Goal: Task Accomplishment & Management: Use online tool/utility

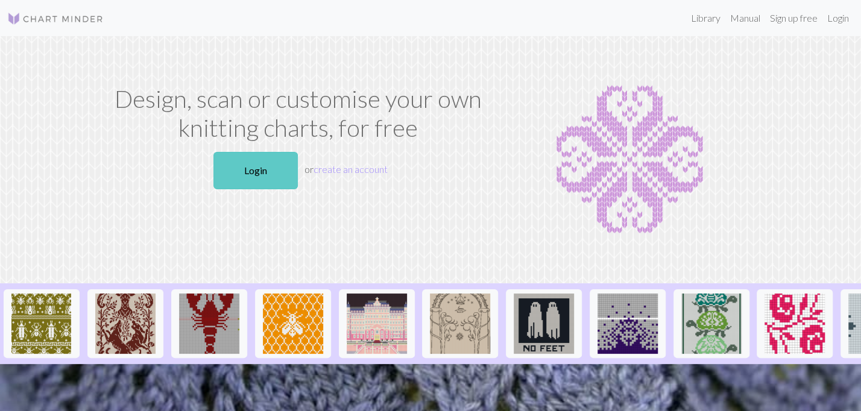
click at [264, 184] on link "Login" at bounding box center [255, 170] width 84 height 37
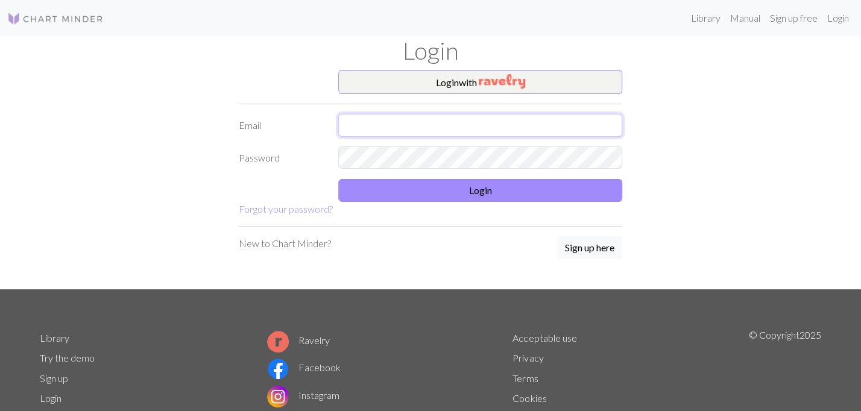
type input "[EMAIL_ADDRESS][DOMAIN_NAME]"
click at [450, 122] on input "[EMAIL_ADDRESS][DOMAIN_NAME]" at bounding box center [480, 125] width 284 height 23
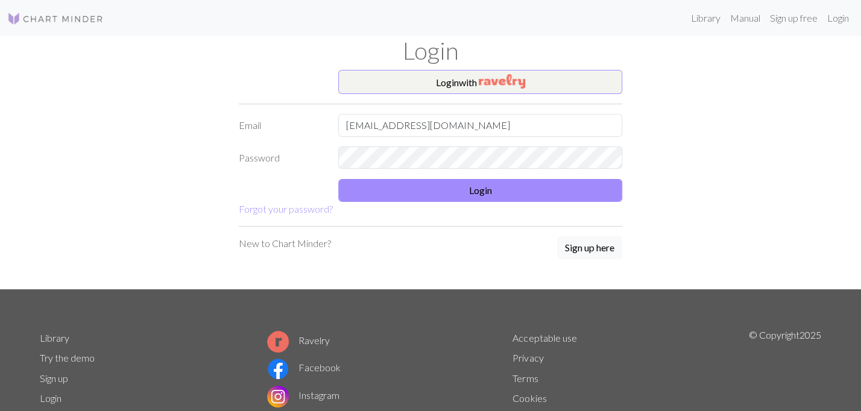
click at [362, 206] on form "Login with Email [EMAIL_ADDRESS][DOMAIN_NAME] Password Login Forgot your passwo…" at bounding box center [430, 143] width 383 height 146
click at [379, 175] on form "Login with Email [EMAIL_ADDRESS][DOMAIN_NAME] Password Login Forgot your passwo…" at bounding box center [430, 143] width 383 height 146
click at [376, 187] on button "Login" at bounding box center [480, 190] width 284 height 23
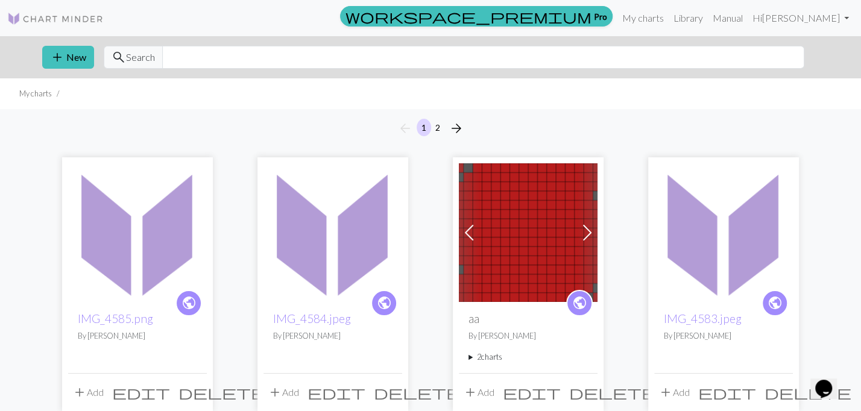
click at [360, 241] on img at bounding box center [332, 232] width 139 height 139
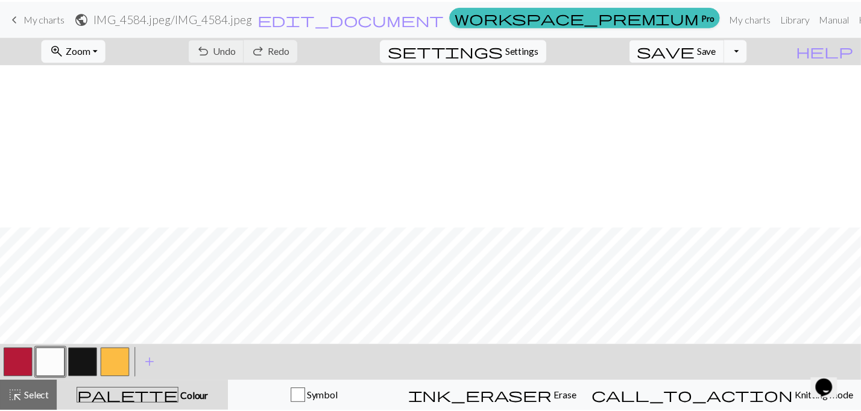
scroll to position [432, 0]
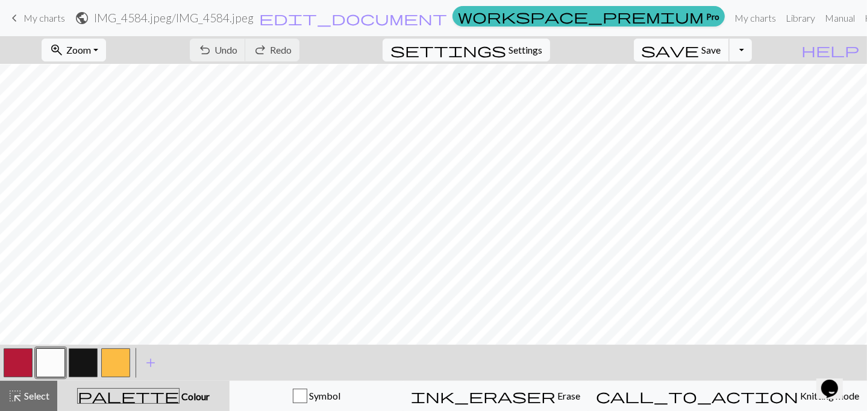
click at [721, 50] on span "Save" at bounding box center [711, 49] width 19 height 11
click at [752, 49] on button "Toggle Dropdown" at bounding box center [740, 50] width 23 height 23
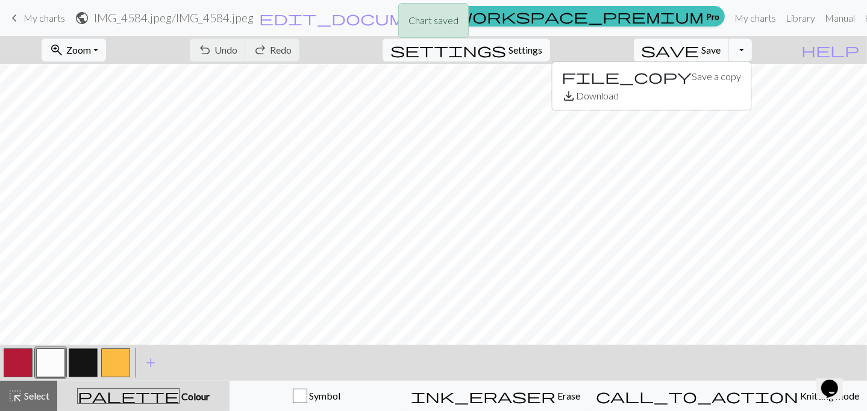
click at [707, 108] on div "file_copy Save a copy save_alt Download" at bounding box center [651, 85] width 200 height 49
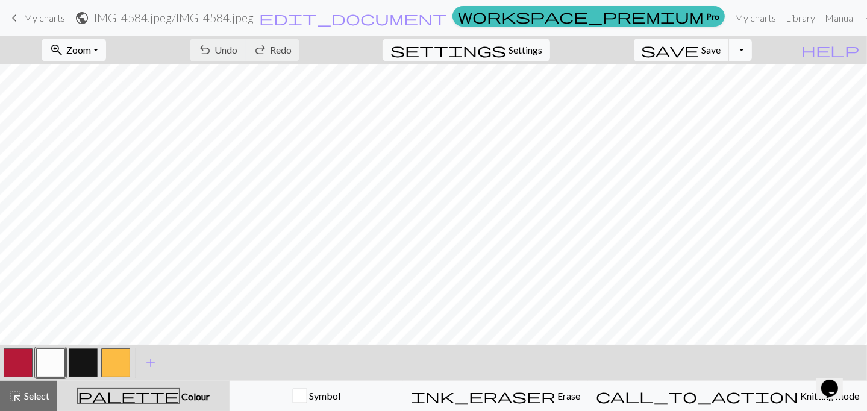
click at [752, 52] on button "Toggle Dropdown" at bounding box center [740, 50] width 23 height 23
click at [710, 100] on button "save_alt Download" at bounding box center [651, 95] width 199 height 19
click at [18, 19] on span "keyboard_arrow_left" at bounding box center [14, 18] width 14 height 17
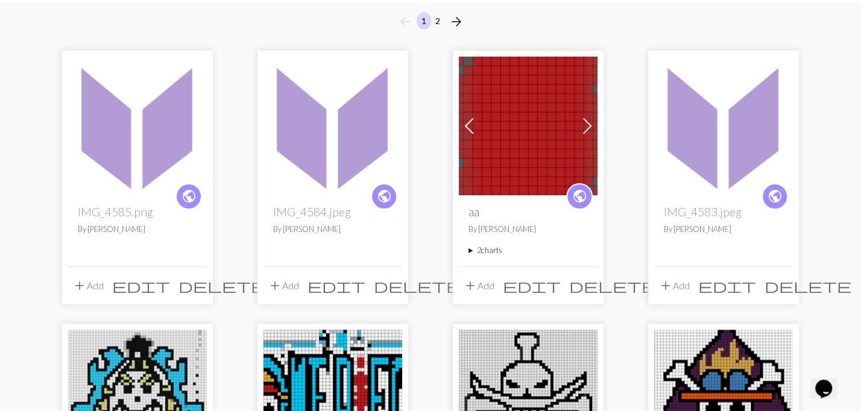
scroll to position [108, 0]
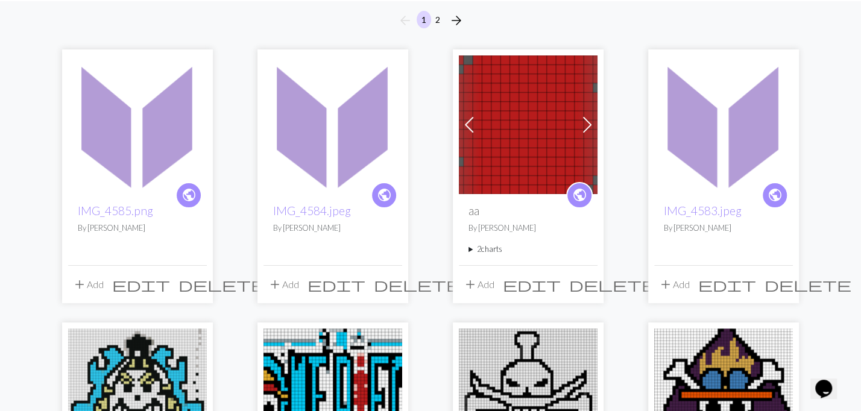
click at [718, 121] on img at bounding box center [723, 124] width 139 height 139
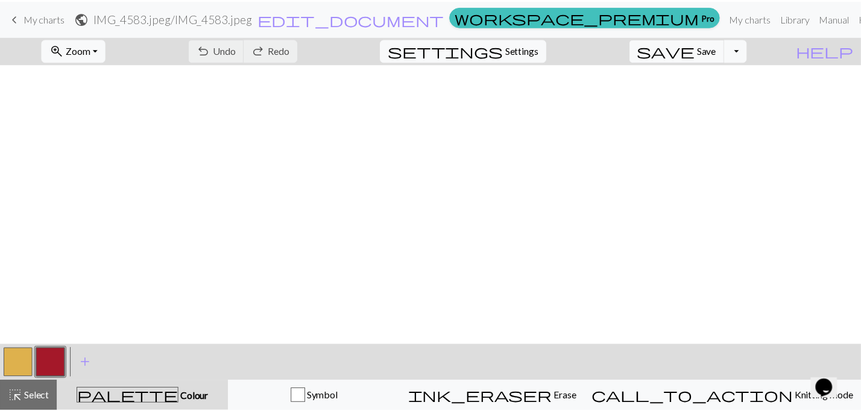
scroll to position [311, 0]
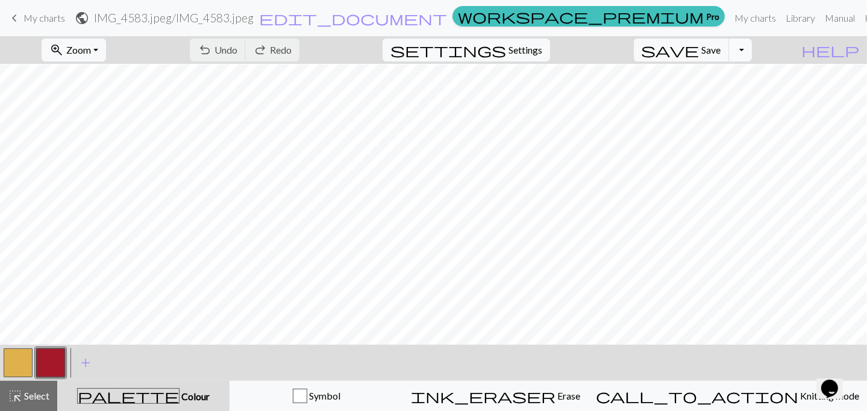
click at [752, 52] on button "Toggle Dropdown" at bounding box center [740, 50] width 23 height 23
click at [721, 101] on button "save_alt Download" at bounding box center [651, 95] width 199 height 19
click at [26, 12] on span "My charts" at bounding box center [45, 17] width 42 height 11
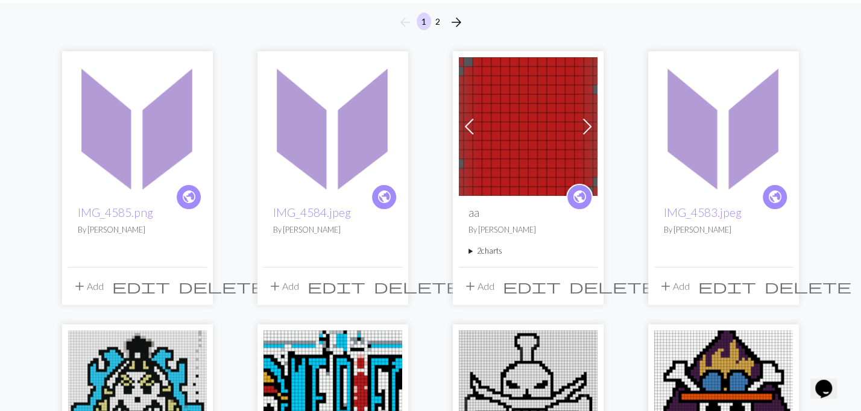
scroll to position [108, 0]
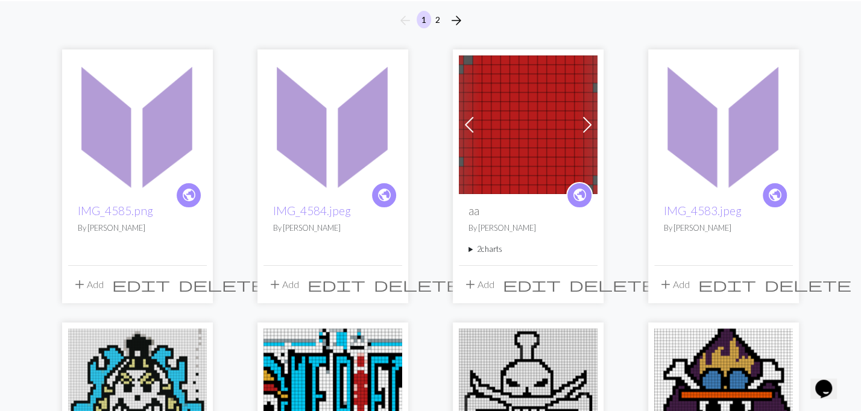
click at [158, 153] on img at bounding box center [137, 124] width 139 height 139
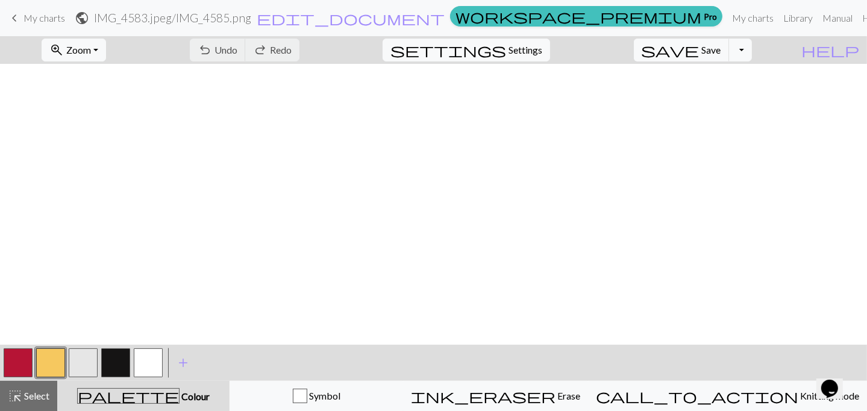
scroll to position [744, 0]
click at [102, 355] on button "button" at bounding box center [115, 362] width 29 height 29
click at [25, 397] on span "Select" at bounding box center [35, 395] width 27 height 11
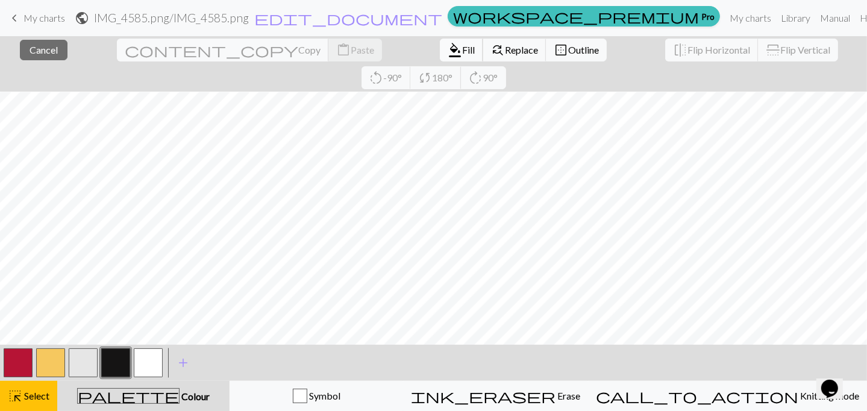
click at [462, 49] on span "Fill" at bounding box center [468, 49] width 13 height 11
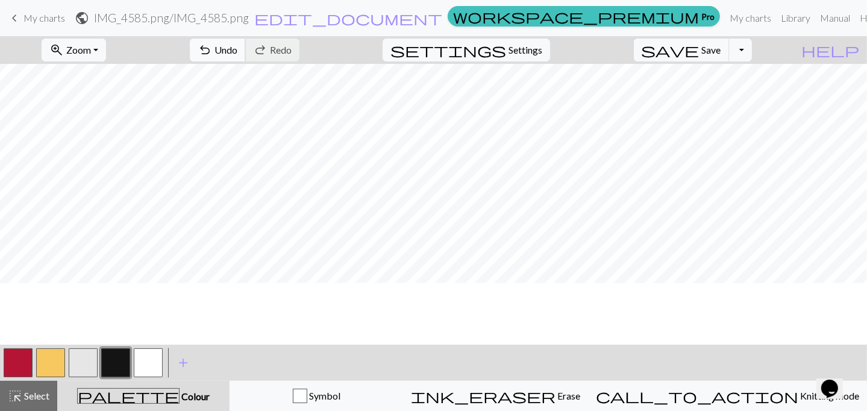
scroll to position [527, 0]
drag, startPoint x: 40, startPoint y: 386, endPoint x: 113, endPoint y: 349, distance: 81.1
click at [40, 384] on button "highlight_alt Select Select" at bounding box center [28, 396] width 57 height 30
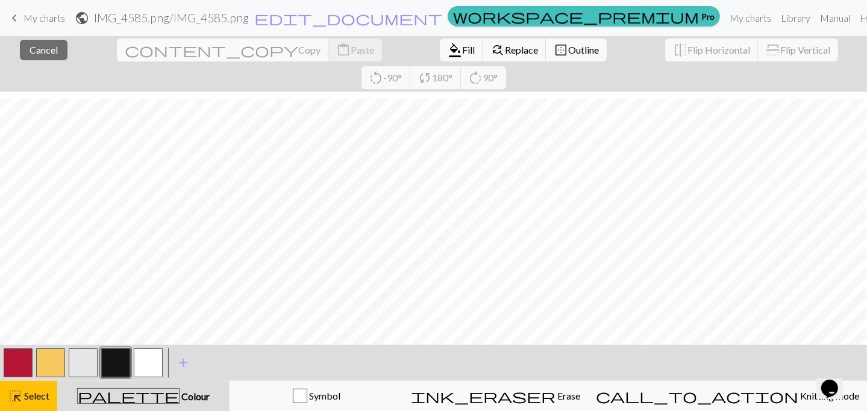
scroll to position [744, 0]
click at [448, 50] on span "format_color_fill" at bounding box center [455, 50] width 14 height 17
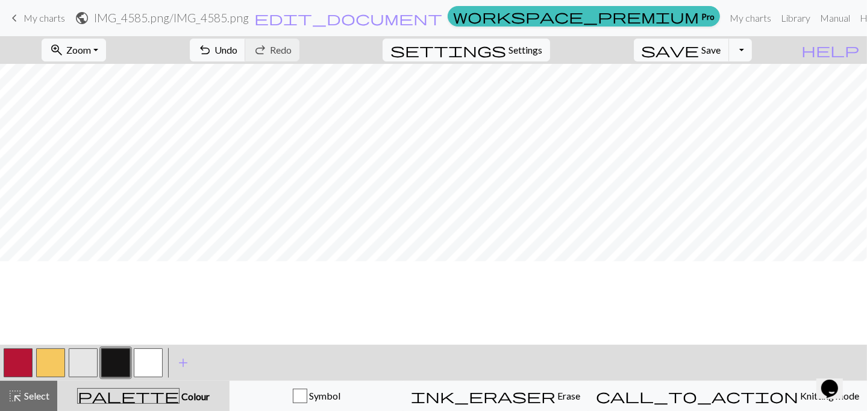
scroll to position [527, 0]
drag, startPoint x: 24, startPoint y: 391, endPoint x: 267, endPoint y: 339, distance: 248.3
click at [26, 389] on div "highlight_alt Select Select" at bounding box center [29, 396] width 42 height 14
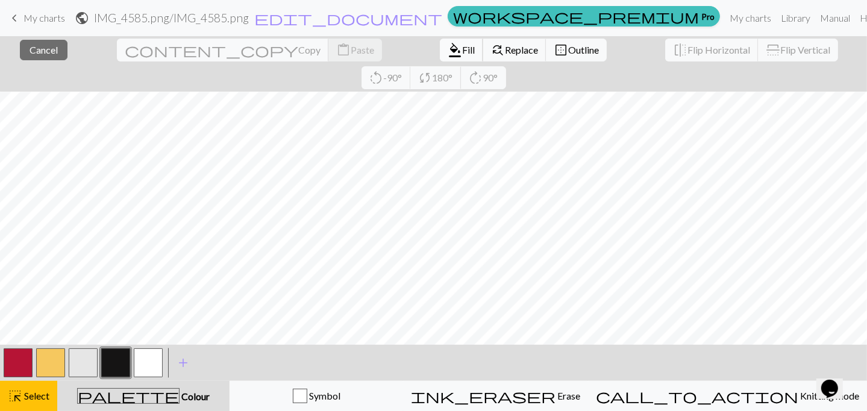
click at [448, 54] on span "format_color_fill" at bounding box center [455, 50] width 14 height 17
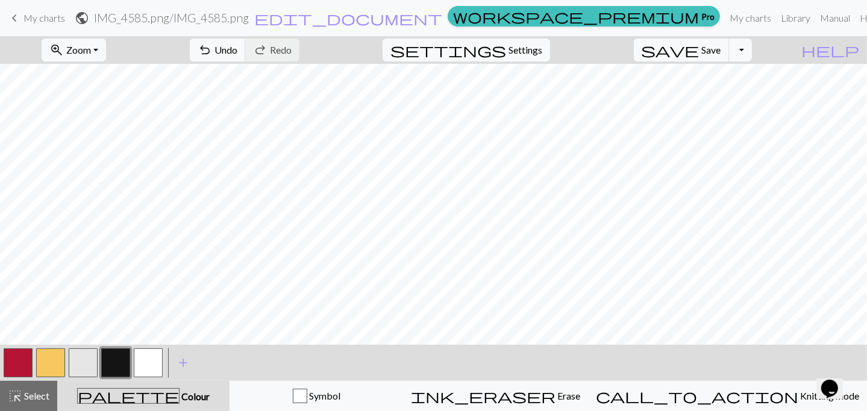
click at [115, 57] on div "zoom_in Zoom Zoom Fit all Fit width Fit height 50% 100% 150% 200%" at bounding box center [74, 50] width 83 height 28
click at [106, 56] on button "zoom_in Zoom Zoom" at bounding box center [74, 50] width 64 height 23
click at [104, 75] on button "Fit all" at bounding box center [89, 76] width 95 height 19
click at [96, 41] on button "zoom_in Zoom Zoom" at bounding box center [74, 50] width 64 height 23
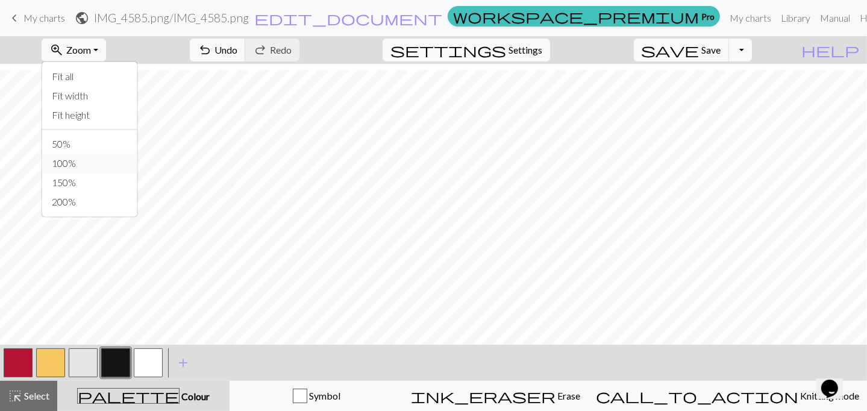
click at [101, 165] on button "100%" at bounding box center [89, 163] width 95 height 19
click at [91, 50] on span "Zoom" at bounding box center [78, 49] width 25 height 11
click at [110, 188] on button "150%" at bounding box center [89, 183] width 95 height 19
click at [100, 42] on button "zoom_in Zoom Zoom" at bounding box center [74, 50] width 64 height 23
click at [90, 145] on button "50%" at bounding box center [89, 144] width 95 height 19
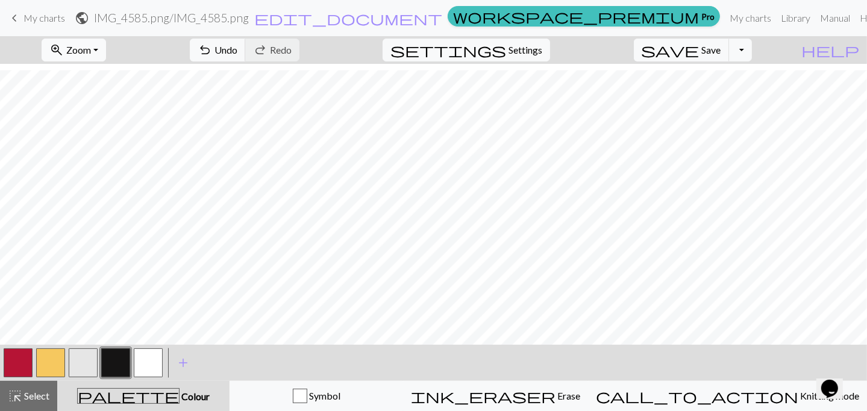
click at [91, 51] on span "Zoom" at bounding box center [78, 49] width 25 height 11
click at [104, 111] on button "Fit height" at bounding box center [89, 114] width 95 height 19
click at [91, 51] on span "Zoom" at bounding box center [78, 49] width 25 height 11
click at [102, 99] on button "Fit width" at bounding box center [89, 95] width 95 height 19
click at [106, 58] on button "zoom_in Zoom Zoom" at bounding box center [74, 50] width 64 height 23
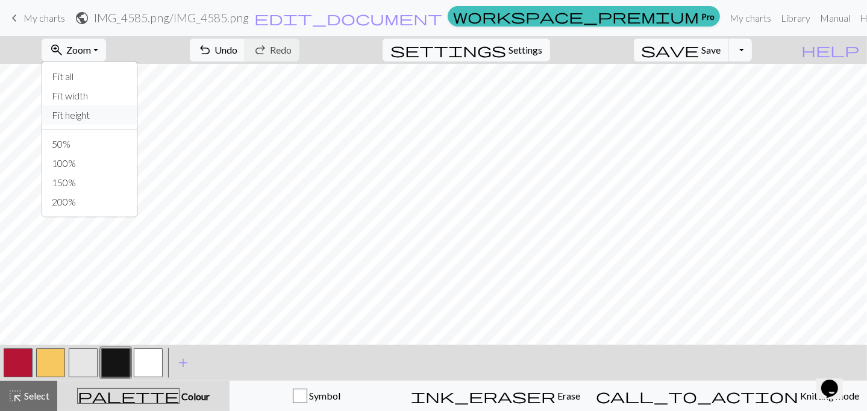
click at [104, 110] on button "Fit height" at bounding box center [89, 114] width 95 height 19
click at [721, 52] on span "Save" at bounding box center [711, 49] width 19 height 11
click at [752, 49] on button "Toggle Dropdown" at bounding box center [740, 50] width 23 height 23
click at [710, 98] on button "save_alt Download" at bounding box center [651, 95] width 199 height 19
click at [26, 24] on span "My charts" at bounding box center [45, 17] width 42 height 11
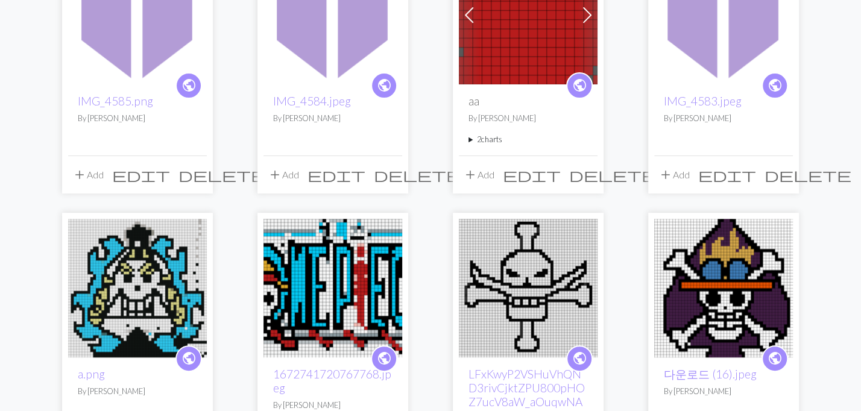
scroll to position [216, 0]
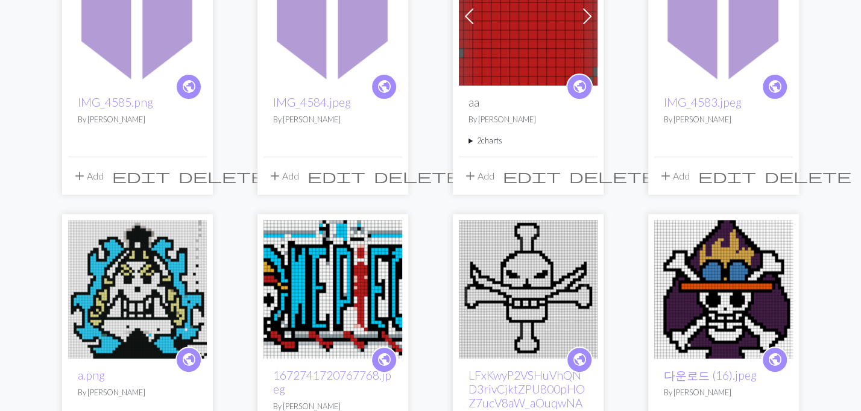
click at [514, 46] on img at bounding box center [528, 16] width 139 height 139
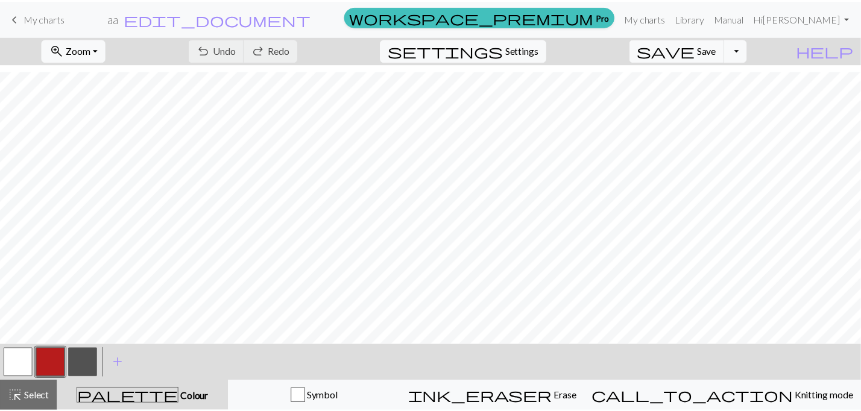
scroll to position [7, 0]
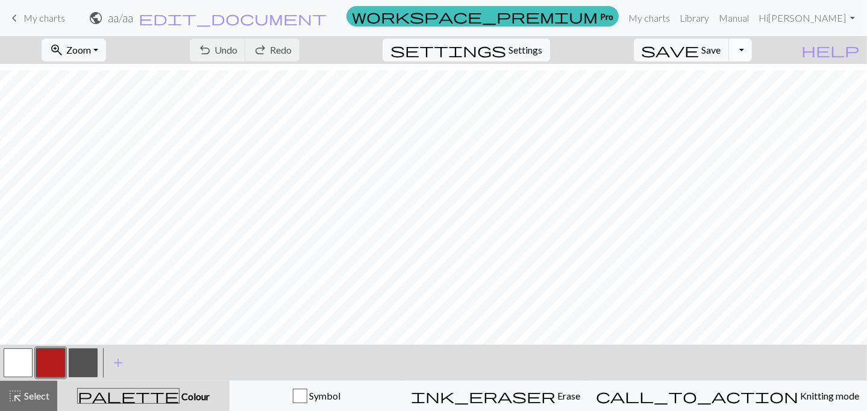
click at [752, 52] on button "Toggle Dropdown" at bounding box center [740, 50] width 23 height 23
click at [723, 98] on button "save_alt Download" at bounding box center [651, 95] width 199 height 19
click at [752, 48] on button "Toggle Dropdown" at bounding box center [740, 50] width 23 height 23
click at [707, 96] on button "save_alt Download" at bounding box center [651, 95] width 199 height 19
click at [752, 60] on button "Toggle Dropdown" at bounding box center [740, 50] width 23 height 23
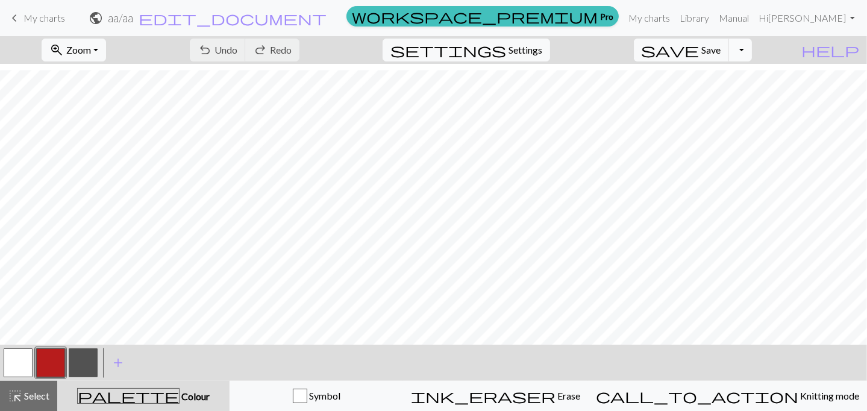
click at [752, 47] on button "Toggle Dropdown" at bounding box center [740, 50] width 23 height 23
click at [721, 93] on button "save_alt Download" at bounding box center [651, 95] width 199 height 19
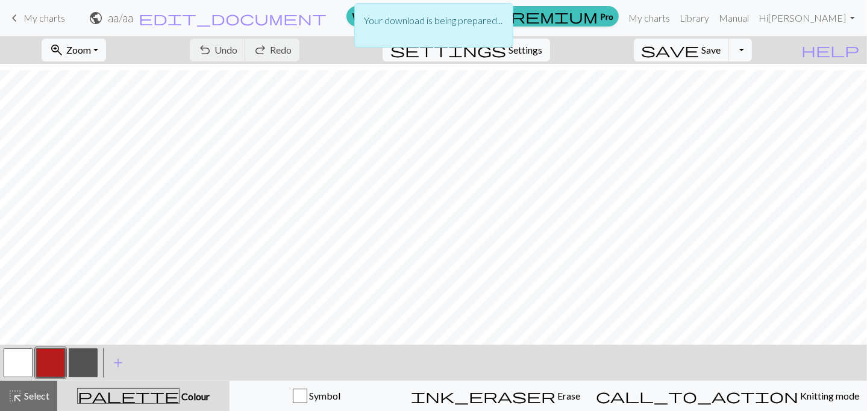
click at [448, 37] on div "Your download is being prepared..." at bounding box center [433, 25] width 159 height 45
click at [448, 24] on p "Your download is being prepared..." at bounding box center [434, 20] width 139 height 14
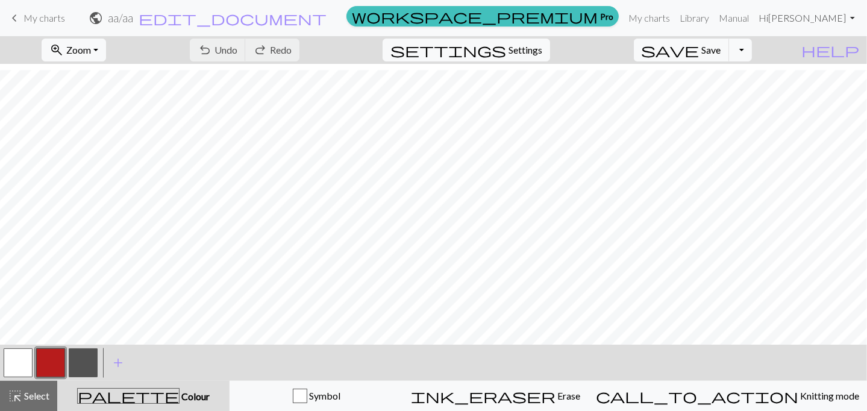
click at [852, 16] on link "Hi Jimin" at bounding box center [807, 18] width 106 height 24
click at [714, 19] on link "Library" at bounding box center [694, 18] width 39 height 24
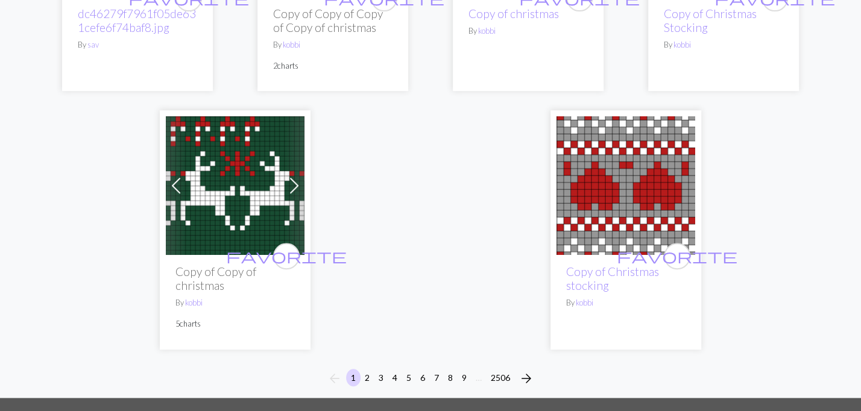
scroll to position [3137, 0]
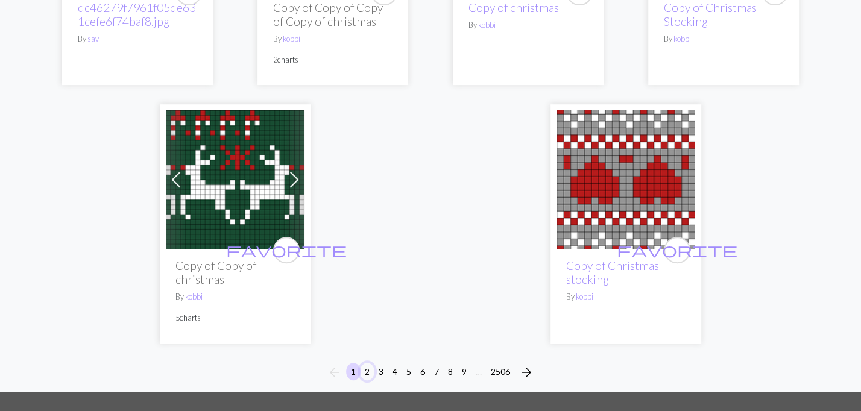
click at [372, 363] on button "2" at bounding box center [367, 371] width 14 height 17
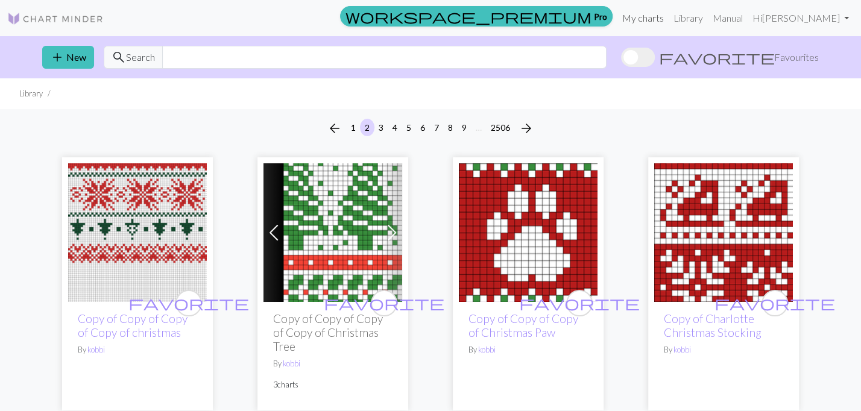
click at [668, 26] on link "My charts" at bounding box center [642, 18] width 51 height 24
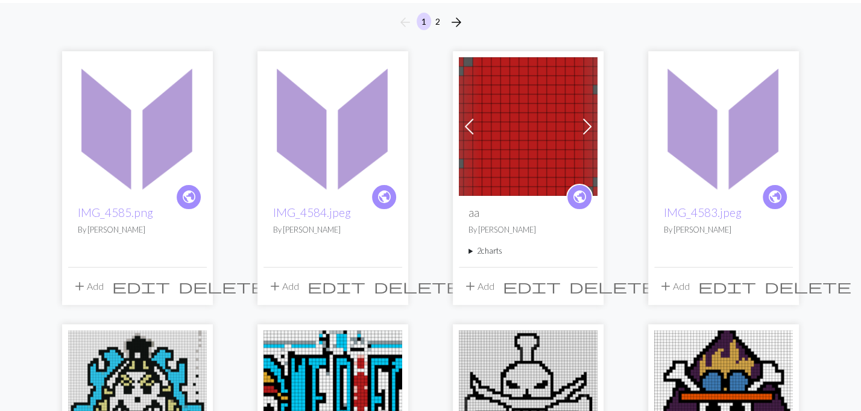
scroll to position [108, 0]
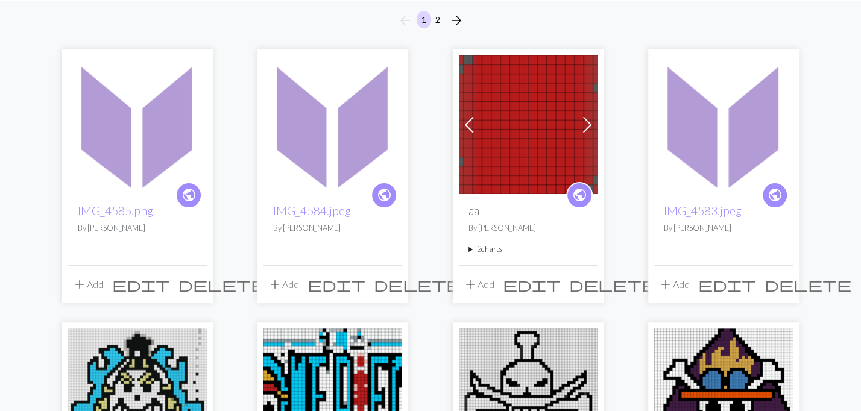
click at [134, 125] on img at bounding box center [137, 124] width 139 height 139
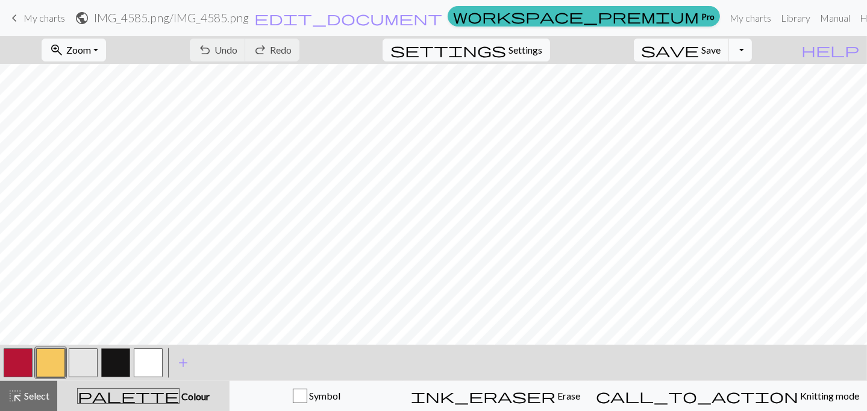
click at [752, 48] on button "Toggle Dropdown" at bounding box center [740, 50] width 23 height 23
click at [794, 48] on div "zoom_in Zoom Zoom Fit all Fit width Fit height 50% 100% 150% 200% undo Undo Und…" at bounding box center [397, 50] width 794 height 28
click at [752, 54] on button "Toggle Dropdown" at bounding box center [740, 50] width 23 height 23
click at [712, 102] on button "save_alt Download" at bounding box center [651, 95] width 199 height 19
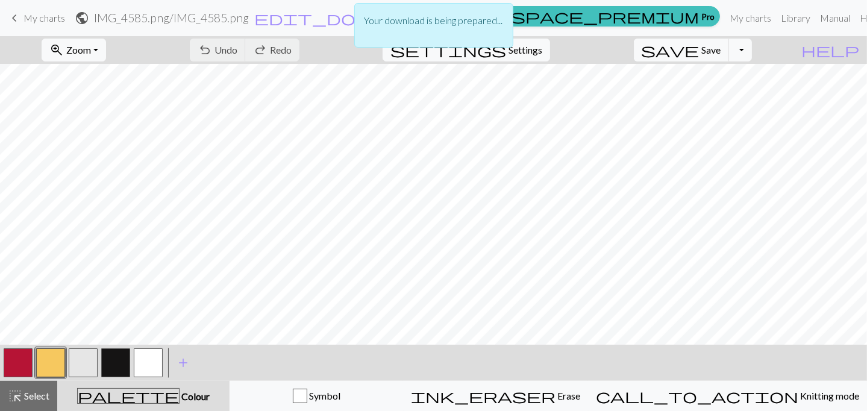
click at [691, 17] on div "Your download is being prepared..." at bounding box center [433, 28] width 867 height 57
click at [630, 54] on div "Your download is being prepared..." at bounding box center [433, 28] width 867 height 57
click at [430, 10] on div "Your download is being prepared..." at bounding box center [433, 25] width 159 height 45
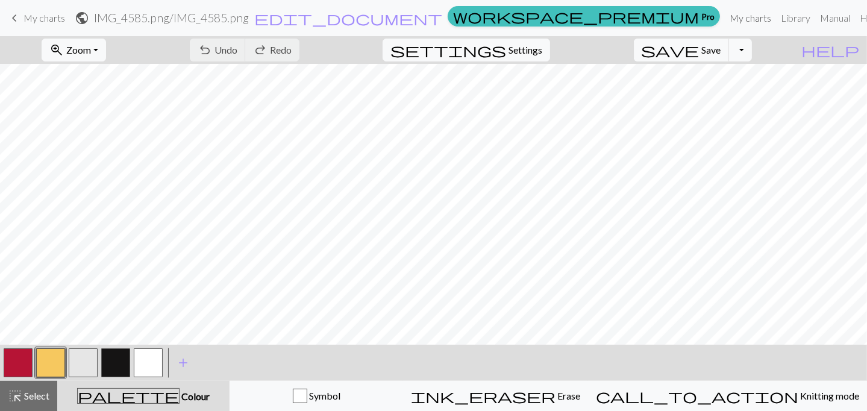
click at [725, 20] on link "My charts" at bounding box center [750, 18] width 51 height 24
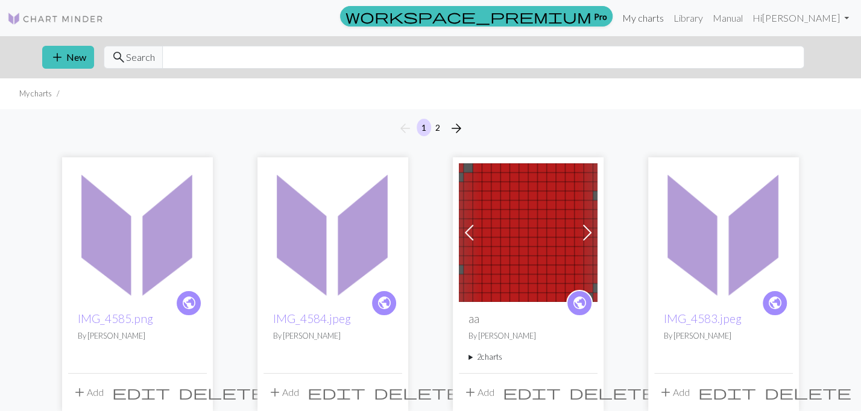
scroll to position [216, 0]
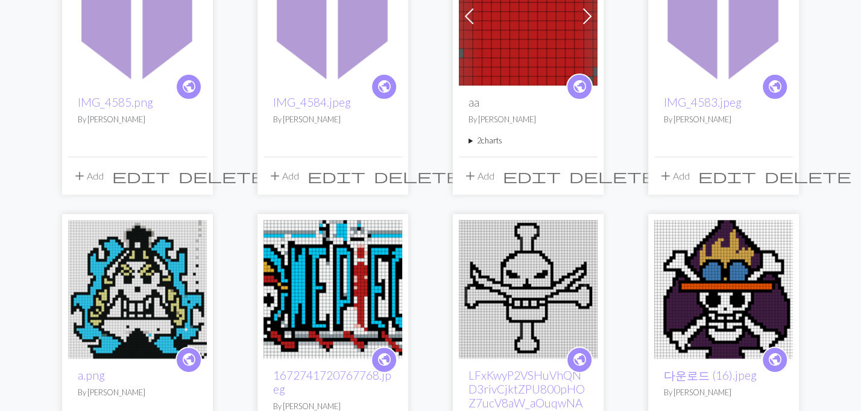
click at [81, 178] on span "add" at bounding box center [79, 176] width 14 height 17
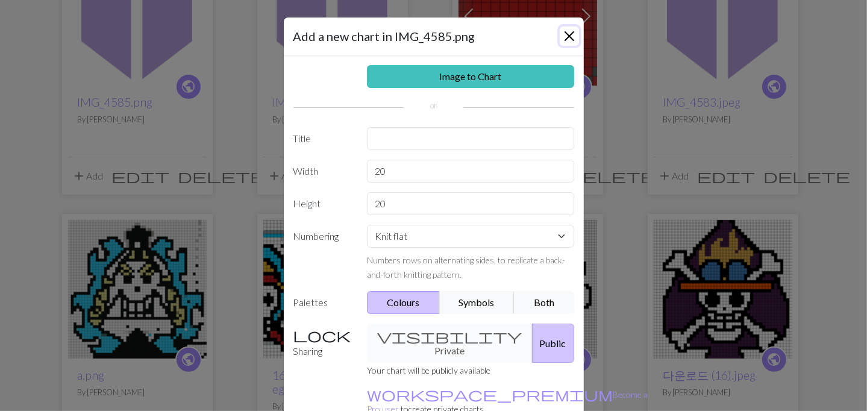
click at [560, 34] on button "Close" at bounding box center [569, 36] width 19 height 19
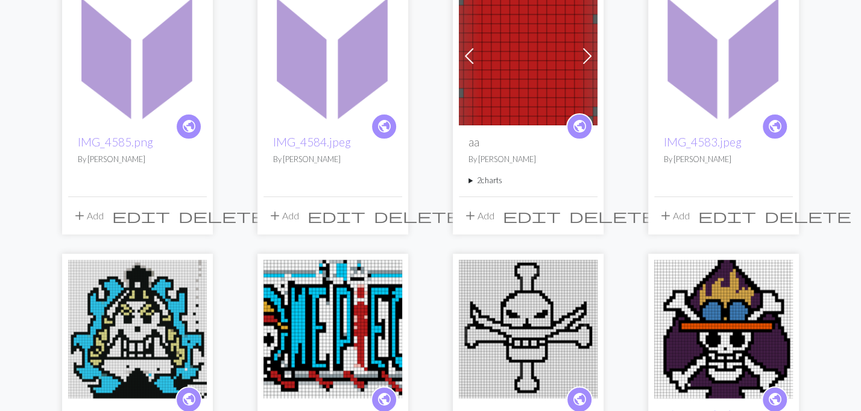
scroll to position [108, 0]
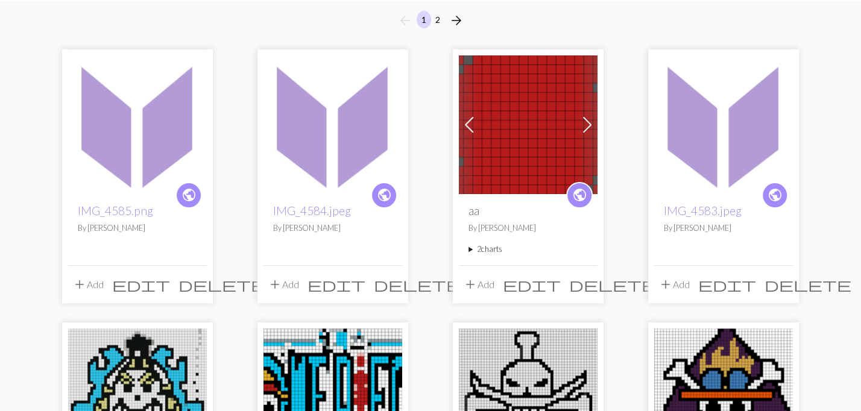
click at [738, 13] on div "arrow_back 1 2 arrow_forward" at bounding box center [430, 20] width 861 height 39
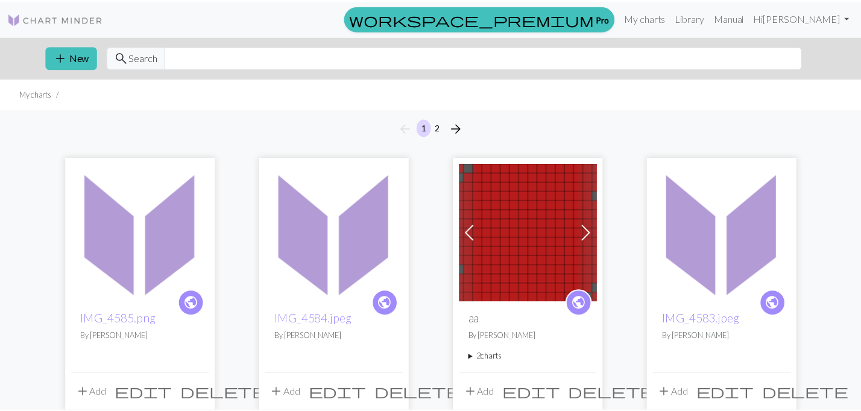
scroll to position [108, 0]
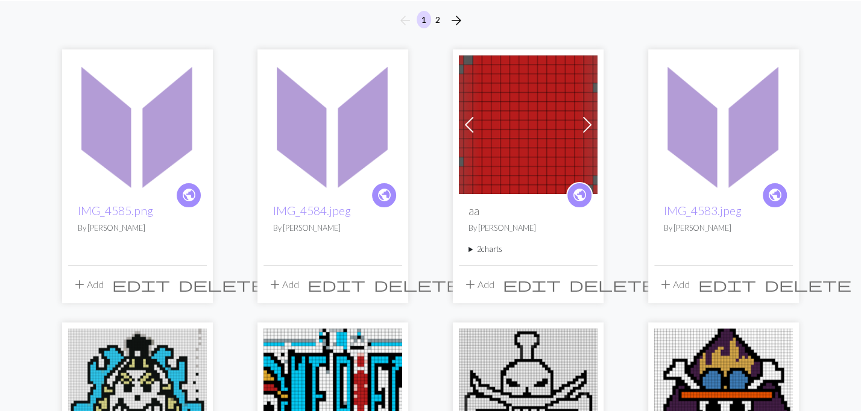
click at [560, 283] on span "edit" at bounding box center [532, 284] width 58 height 17
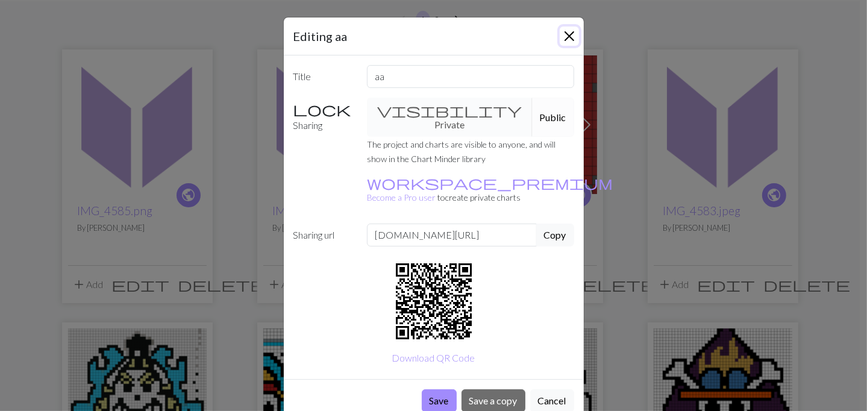
click at [566, 30] on button "Close" at bounding box center [569, 36] width 19 height 19
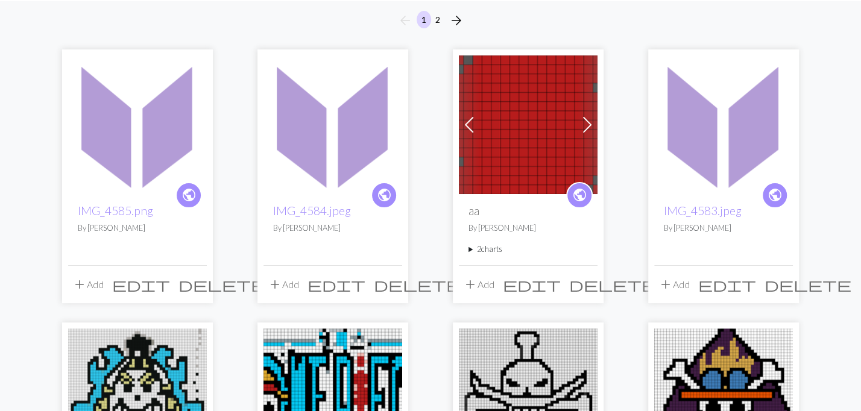
click at [541, 127] on img at bounding box center [528, 124] width 139 height 139
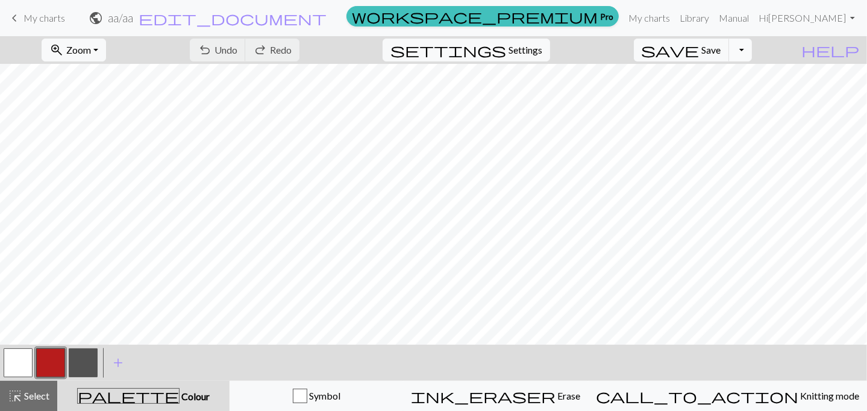
click at [752, 48] on button "Toggle Dropdown" at bounding box center [740, 50] width 23 height 23
click at [713, 94] on button "save_alt Download" at bounding box center [651, 95] width 199 height 19
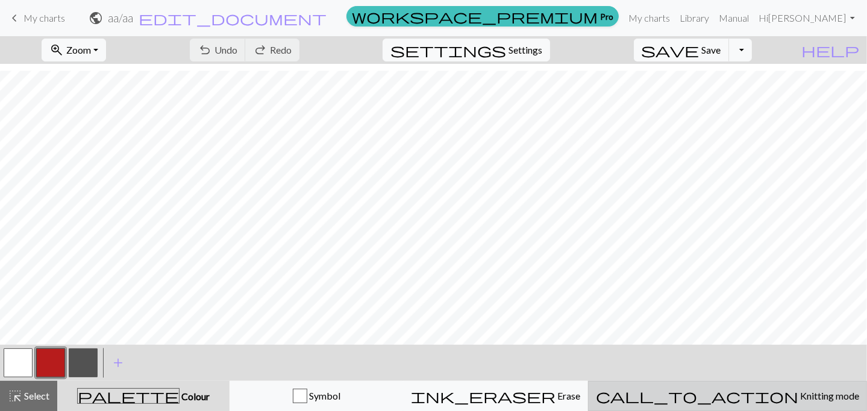
scroll to position [7, 0]
click at [798, 398] on span "Knitting mode" at bounding box center [828, 395] width 61 height 11
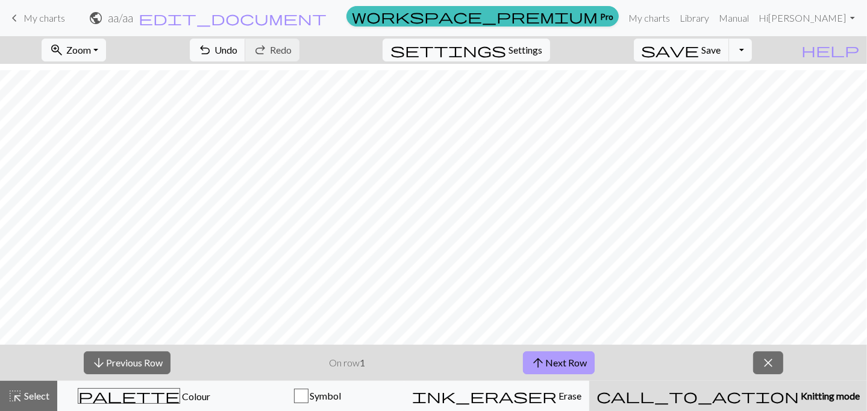
click at [551, 362] on button "arrow_upward Next Row" at bounding box center [559, 362] width 72 height 23
click at [552, 362] on button "arrow_upward Next Row" at bounding box center [559, 362] width 72 height 23
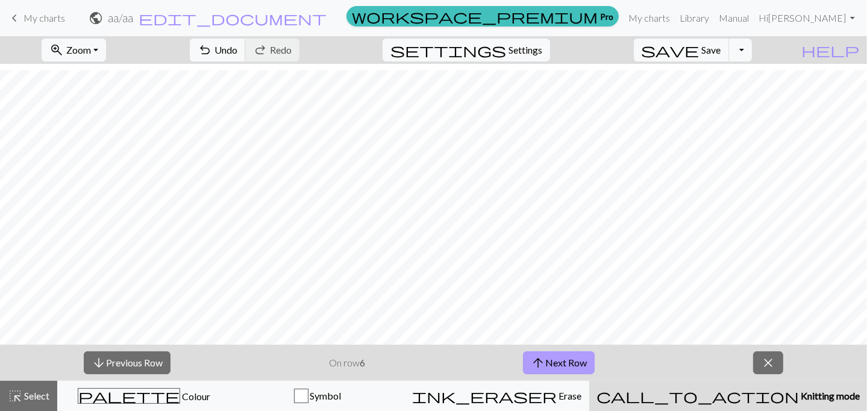
click at [552, 361] on button "arrow_upward Next Row" at bounding box center [559, 362] width 72 height 23
click at [552, 361] on button "arrow_upward Next Row" at bounding box center [561, 362] width 72 height 23
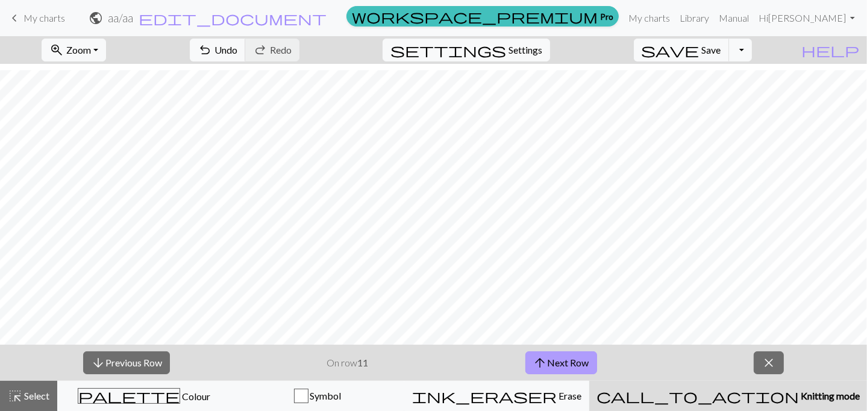
click at [552, 361] on button "arrow_upward Next Row" at bounding box center [561, 362] width 72 height 23
click at [552, 356] on button "arrow_upward Next Row" at bounding box center [561, 362] width 72 height 23
click at [168, 364] on button "arrow_downward Previous Row" at bounding box center [126, 362] width 87 height 23
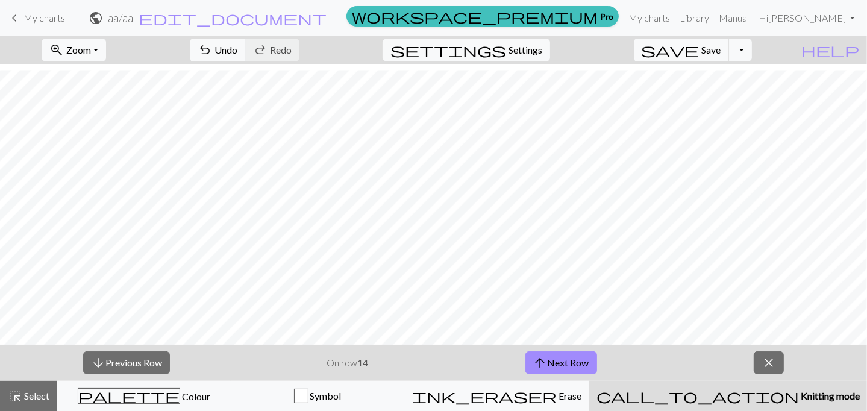
click at [172, 363] on div "arrow_downward Previous Row On row 14 arrow_upward Next Row close" at bounding box center [433, 363] width 867 height 36
drag, startPoint x: 584, startPoint y: 363, endPoint x: 571, endPoint y: 362, distance: 12.7
click at [583, 363] on button "arrow_upward Next Row" at bounding box center [561, 362] width 72 height 23
click at [552, 361] on button "arrow_upward Next Row" at bounding box center [561, 362] width 72 height 23
drag, startPoint x: 353, startPoint y: 372, endPoint x: 362, endPoint y: 365, distance: 11.5
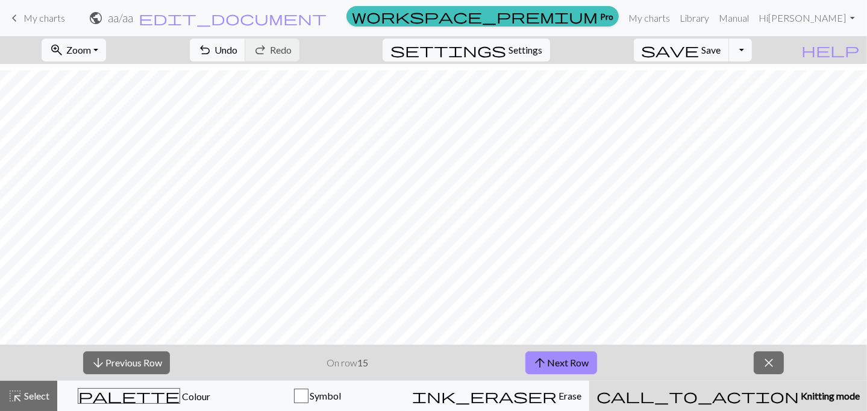
click at [353, 372] on div "arrow_downward Previous Row On row 15 arrow_upward Next Row close" at bounding box center [433, 363] width 867 height 36
click at [362, 365] on strong "15" at bounding box center [362, 362] width 11 height 11
click at [536, 362] on span "arrow_upward" at bounding box center [540, 362] width 14 height 17
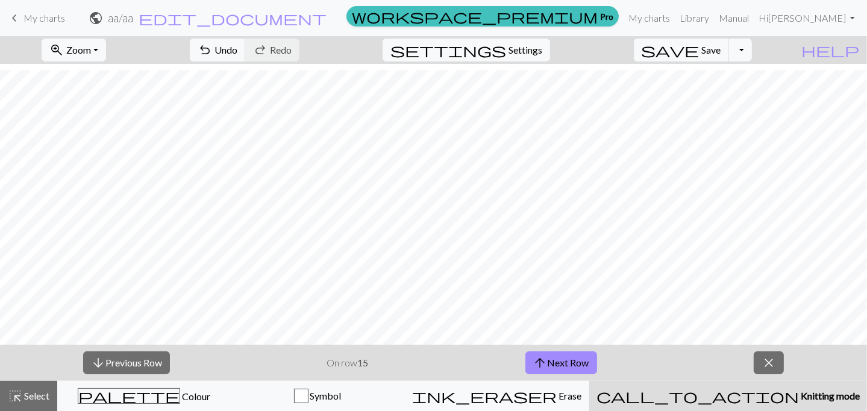
click at [733, 400] on span "call_to_action" at bounding box center [698, 395] width 202 height 17
click at [738, 398] on span "call_to_action" at bounding box center [698, 395] width 202 height 17
click at [799, 397] on span "Knitting mode" at bounding box center [829, 395] width 61 height 11
click at [559, 357] on button "arrow_upward Next Row" at bounding box center [559, 362] width 72 height 23
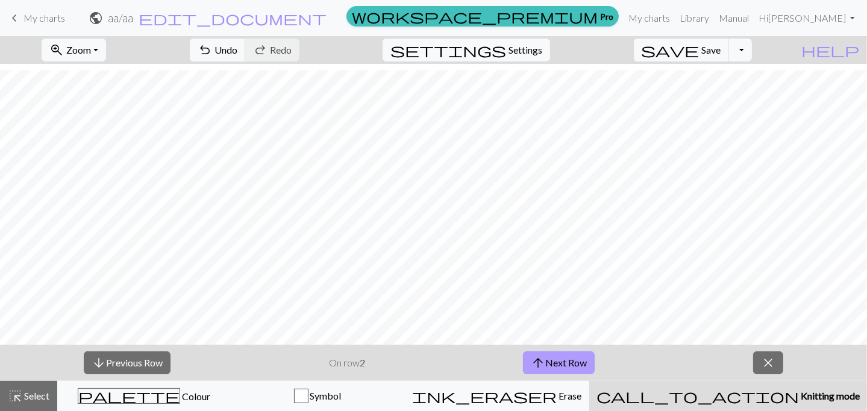
click at [554, 359] on button "arrow_upward Next Row" at bounding box center [559, 362] width 72 height 23
click at [552, 359] on button "arrow_upward Next Row" at bounding box center [559, 362] width 72 height 23
click at [770, 409] on button "call_to_action Knitting mode Knitting mode" at bounding box center [728, 396] width 278 height 30
click at [770, 407] on button "call_to_action Knitting mode Knitting mode" at bounding box center [728, 396] width 278 height 30
drag, startPoint x: 765, startPoint y: 406, endPoint x: 807, endPoint y: 342, distance: 76.7
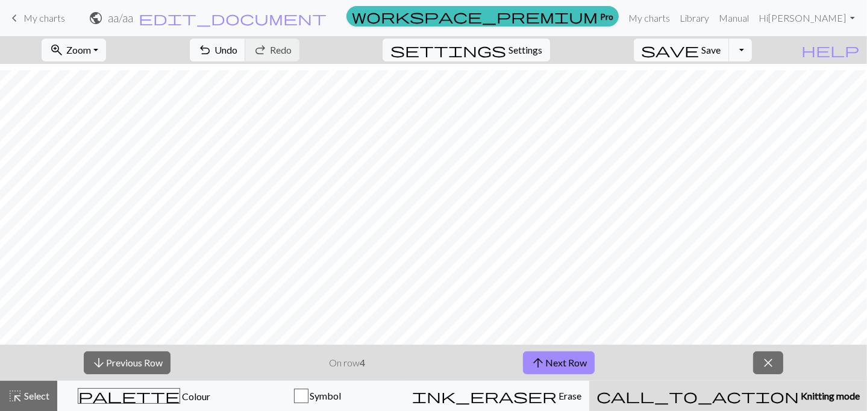
click at [765, 406] on button "call_to_action Knitting mode Knitting mode" at bounding box center [728, 396] width 278 height 30
click at [775, 368] on span "close" at bounding box center [768, 362] width 14 height 17
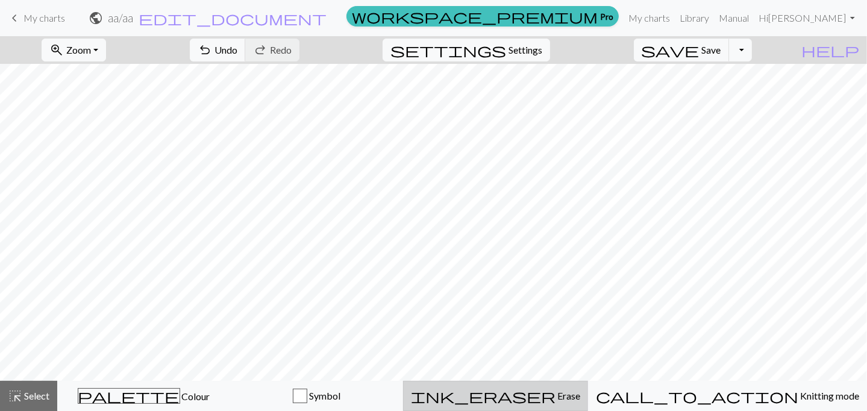
click at [567, 398] on span "Erase" at bounding box center [568, 395] width 25 height 11
click at [752, 54] on button "Toggle Dropdown" at bounding box center [740, 50] width 23 height 23
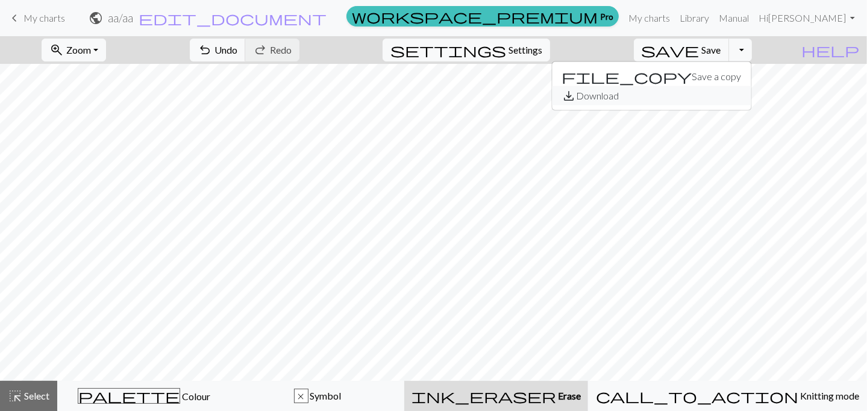
click at [576, 96] on span "save_alt" at bounding box center [569, 95] width 14 height 17
click at [752, 52] on button "Toggle Dropdown" at bounding box center [740, 50] width 23 height 23
click at [730, 96] on button "save_alt Download" at bounding box center [651, 95] width 199 height 19
click at [752, 48] on button "Toggle Dropdown" at bounding box center [740, 50] width 23 height 23
click at [719, 102] on button "save_alt Download" at bounding box center [651, 95] width 199 height 19
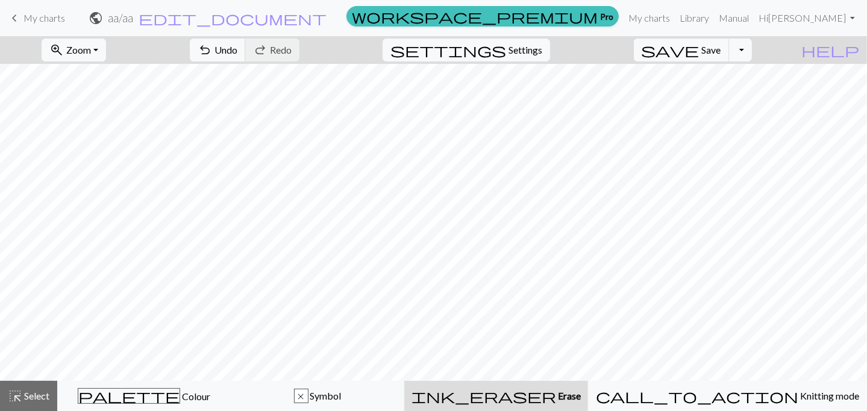
click at [10, 16] on span "keyboard_arrow_left" at bounding box center [14, 18] width 14 height 17
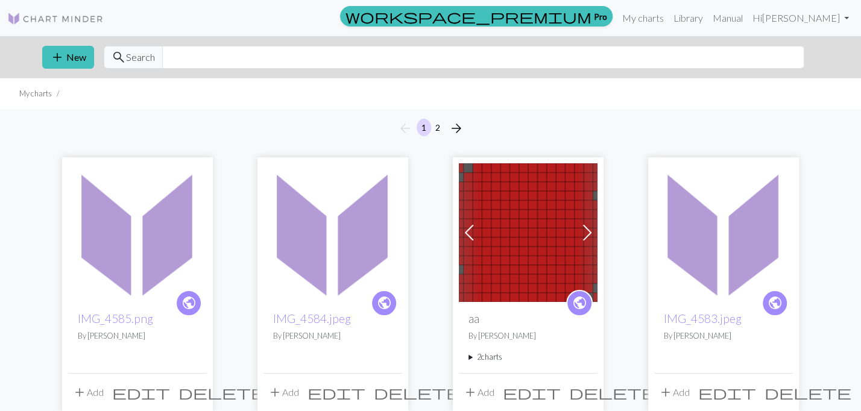
click at [331, 238] on img at bounding box center [332, 232] width 139 height 139
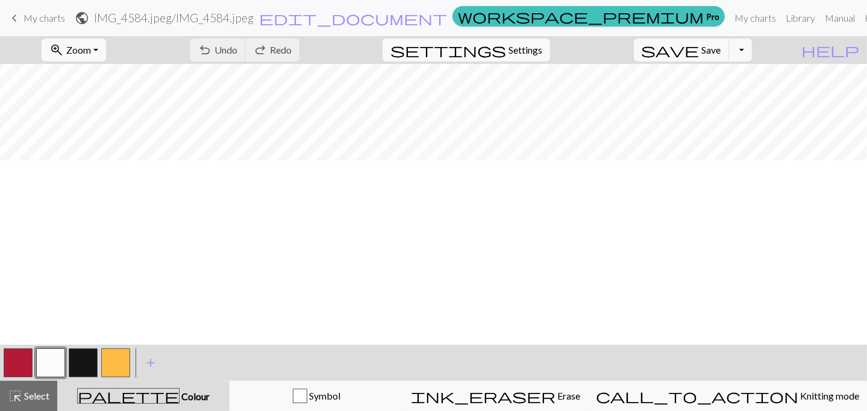
scroll to position [311, 0]
click at [145, 45] on div "zoom_in Zoom Zoom Fit all Fit width Fit height 50% 100% 150% 200% undo Undo Und…" at bounding box center [397, 50] width 794 height 28
click at [106, 46] on button "zoom_in Zoom Zoom" at bounding box center [74, 50] width 64 height 23
click at [112, 201] on button "200%" at bounding box center [89, 202] width 95 height 19
click at [100, 60] on button "zoom_in Zoom Zoom" at bounding box center [74, 50] width 64 height 23
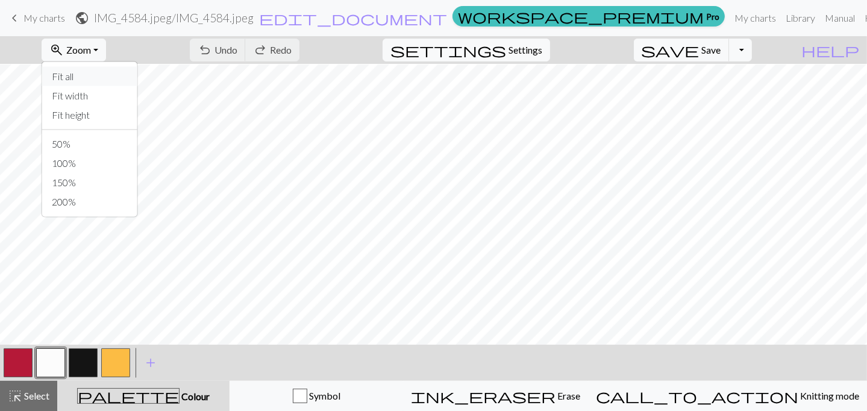
click at [98, 78] on button "Fit all" at bounding box center [89, 76] width 95 height 19
click at [843, 52] on button "help Show me around" at bounding box center [831, 50] width 74 height 23
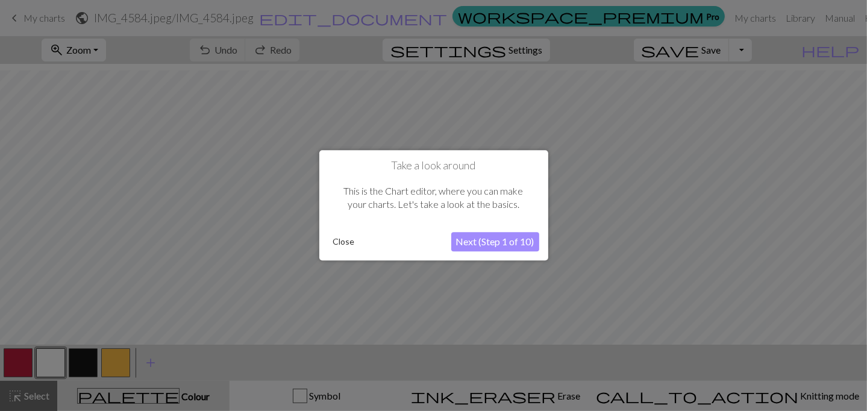
click at [498, 240] on button "Next (Step 1 of 10)" at bounding box center [495, 242] width 88 height 19
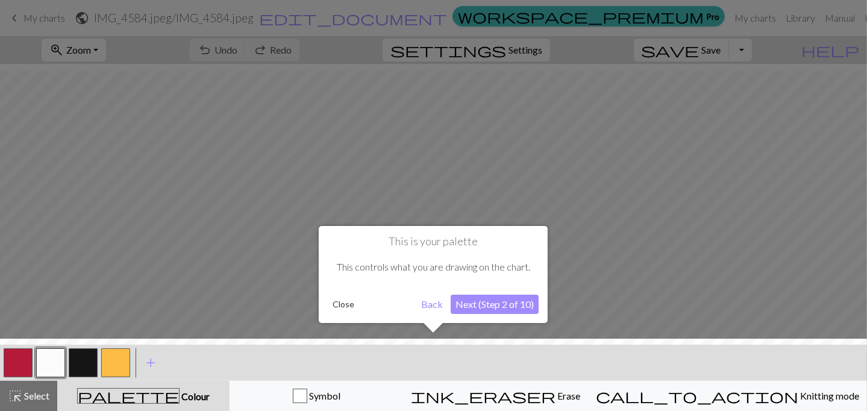
click at [500, 312] on button "Next (Step 2 of 10)" at bounding box center [495, 304] width 88 height 19
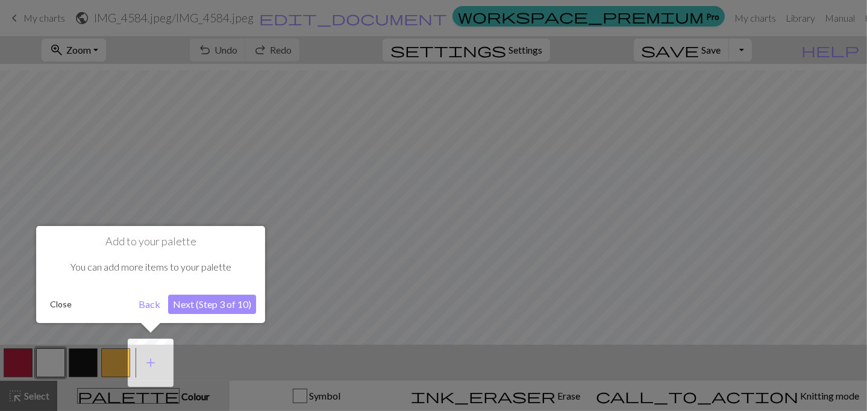
click at [207, 304] on button "Next (Step 3 of 10)" at bounding box center [212, 304] width 88 height 19
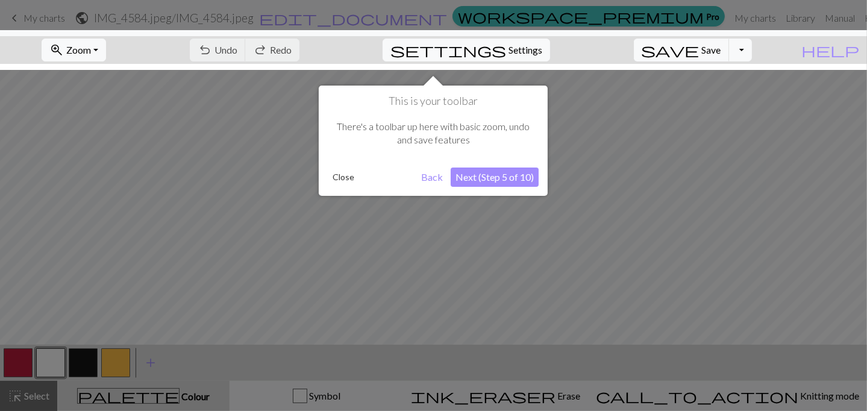
click at [482, 178] on button "Next (Step 5 of 10)" at bounding box center [495, 177] width 88 height 19
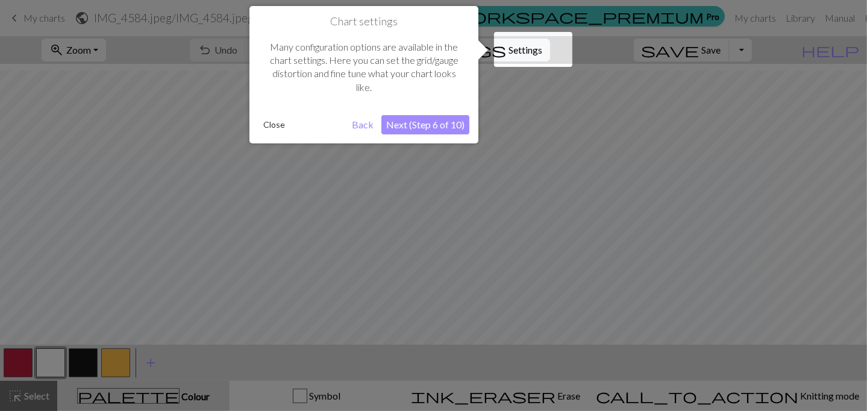
click at [423, 129] on button "Next (Step 6 of 10)" at bounding box center [425, 124] width 88 height 19
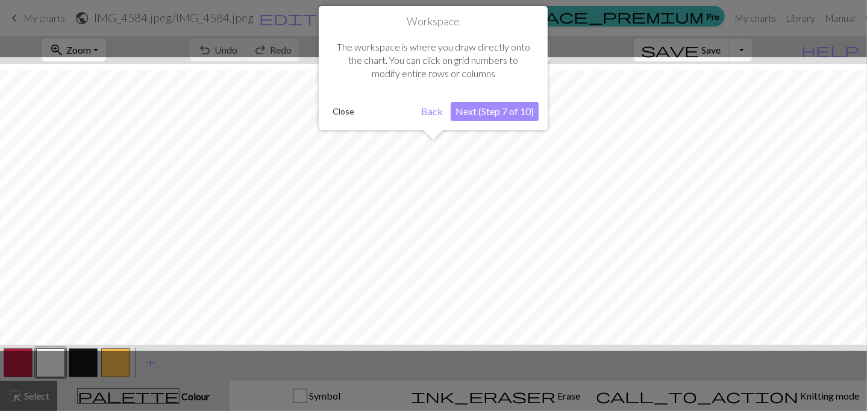
click at [525, 111] on button "Next (Step 7 of 10)" at bounding box center [495, 111] width 88 height 19
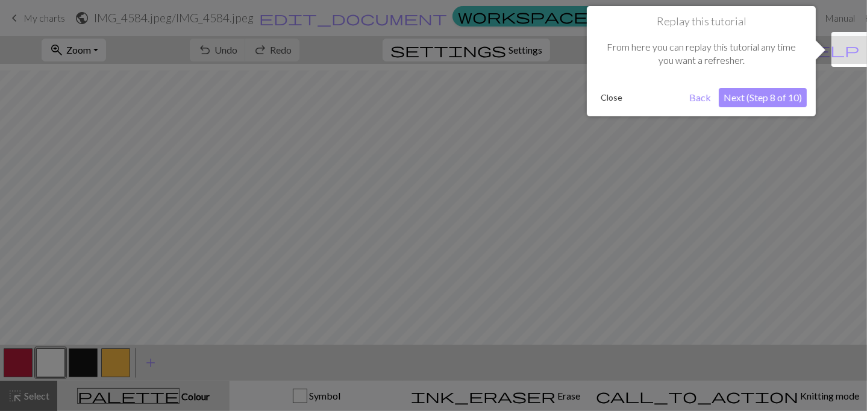
click at [773, 104] on button "Next (Step 8 of 10)" at bounding box center [763, 97] width 88 height 19
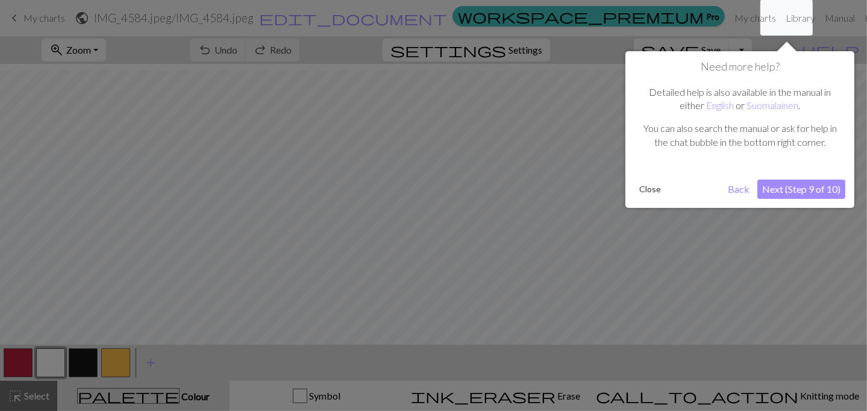
click at [798, 190] on button "Next (Step 9 of 10)" at bounding box center [801, 189] width 88 height 19
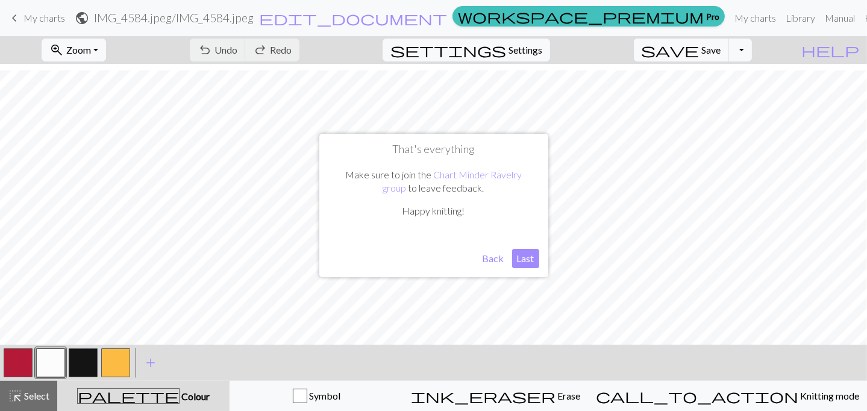
click at [531, 263] on button "Last" at bounding box center [525, 258] width 27 height 19
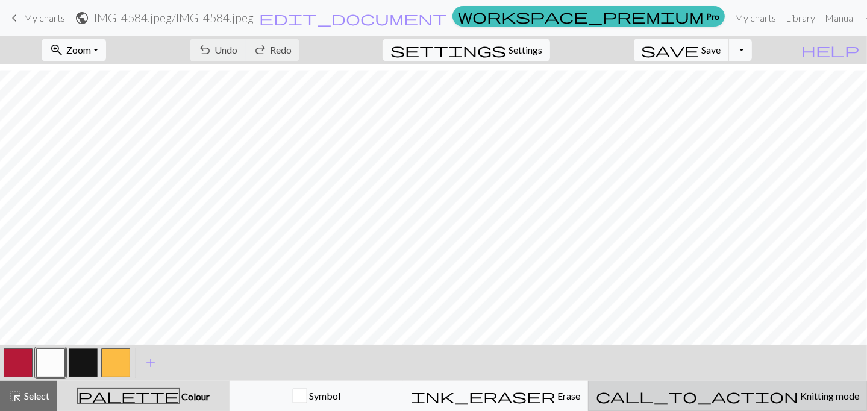
click at [808, 403] on div "call_to_action Knitting mode Knitting mode" at bounding box center [727, 396] width 263 height 14
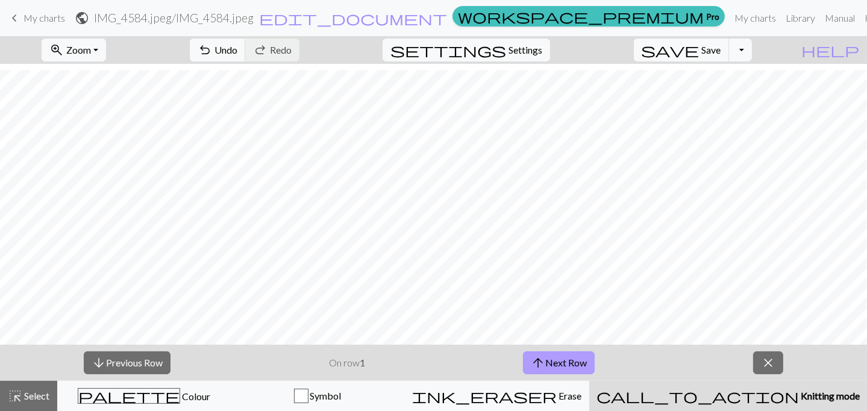
click at [554, 368] on button "arrow_upward Next Row" at bounding box center [559, 362] width 72 height 23
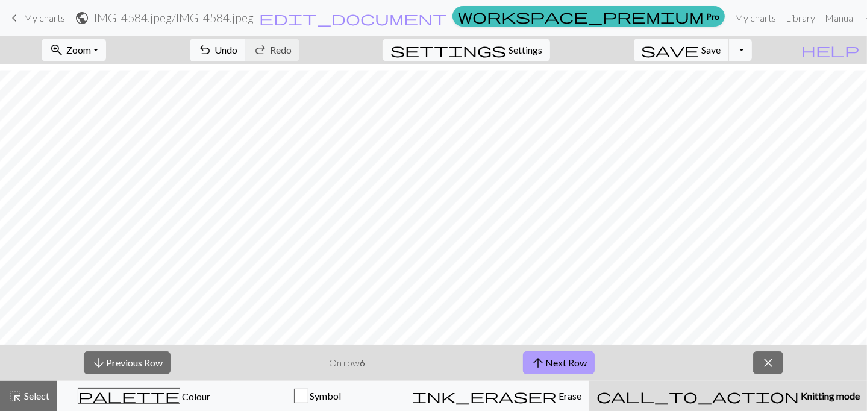
click at [554, 368] on button "arrow_upward Next Row" at bounding box center [559, 362] width 72 height 23
click at [554, 368] on button "arrow_upward Next Row" at bounding box center [561, 362] width 72 height 23
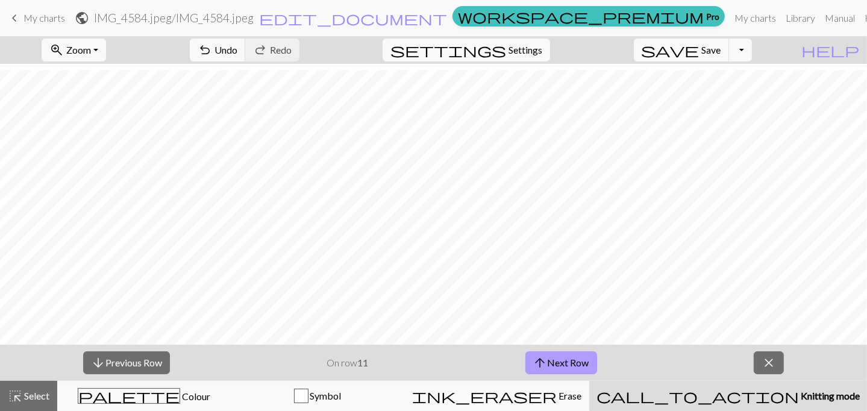
click at [554, 368] on button "arrow_upward Next Row" at bounding box center [561, 362] width 72 height 23
click at [546, 368] on button "arrow_upward Next Row" at bounding box center [561, 362] width 72 height 23
click at [546, 368] on span "arrow_upward" at bounding box center [540, 362] width 14 height 17
click at [546, 365] on span "arrow_upward" at bounding box center [540, 362] width 14 height 17
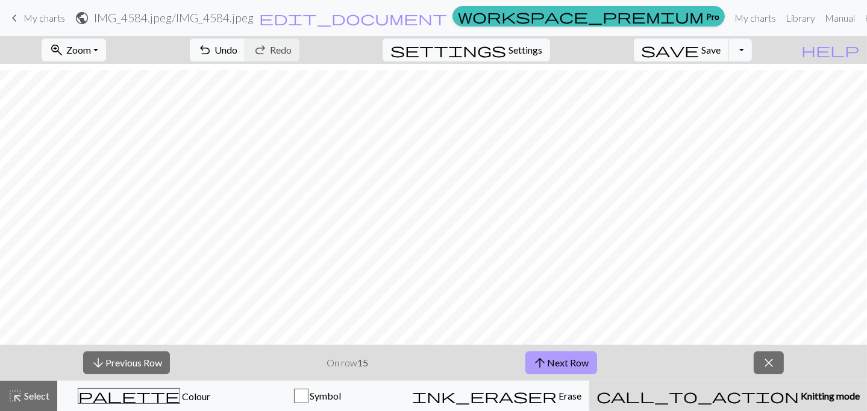
click at [546, 365] on span "arrow_upward" at bounding box center [540, 362] width 14 height 17
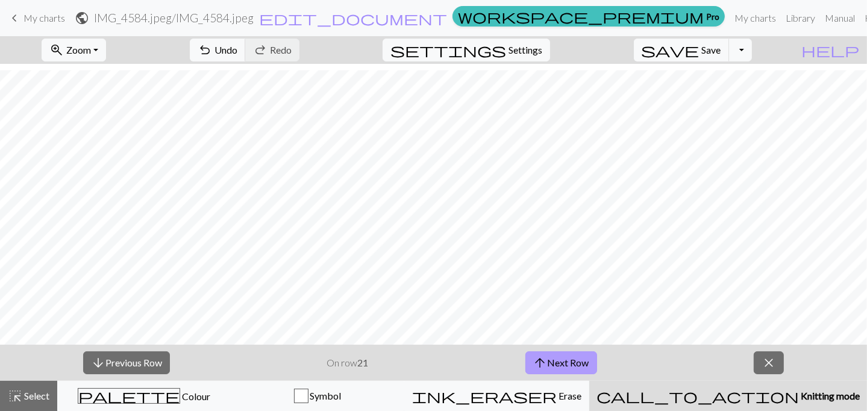
click at [546, 365] on span "arrow_upward" at bounding box center [540, 362] width 14 height 17
click at [547, 364] on span "arrow_upward" at bounding box center [540, 362] width 14 height 17
click at [548, 363] on button "arrow_upward Next Row" at bounding box center [561, 362] width 72 height 23
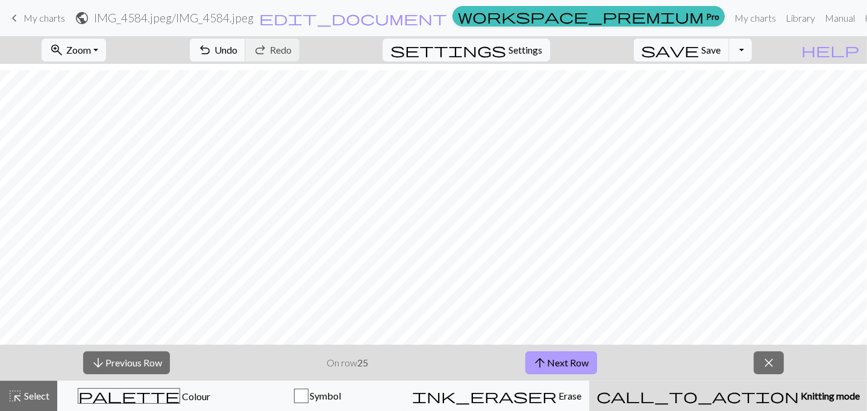
click at [548, 363] on button "arrow_upward Next Row" at bounding box center [561, 362] width 72 height 23
click at [548, 362] on button "arrow_upward Next Row" at bounding box center [561, 362] width 72 height 23
click at [544, 360] on span "arrow_upward" at bounding box center [540, 362] width 14 height 17
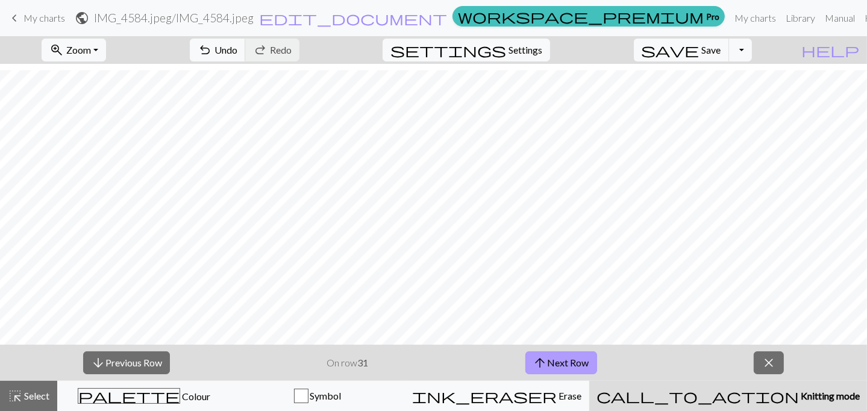
click at [543, 360] on span "arrow_upward" at bounding box center [540, 362] width 14 height 17
click at [545, 359] on span "arrow_upward" at bounding box center [540, 362] width 14 height 17
click at [549, 356] on button "arrow_upward Next Row" at bounding box center [561, 362] width 72 height 23
click at [750, 357] on div "arrow_downward Previous Row On row 35 arrow_upward Next Row close" at bounding box center [433, 363] width 867 height 36
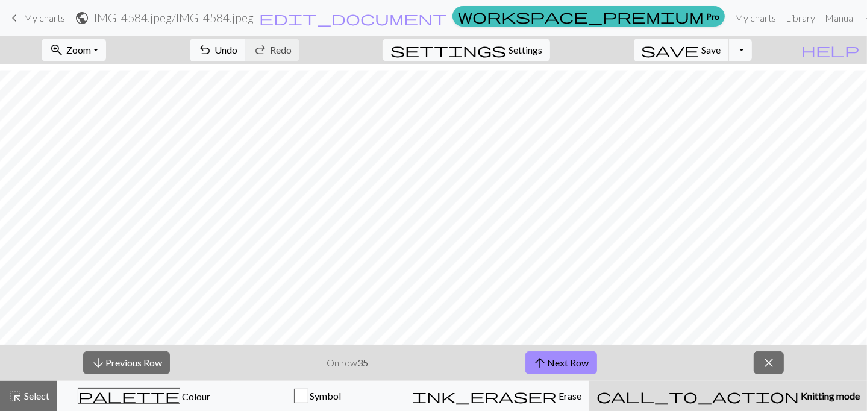
click at [786, 365] on div "arrow_downward Previous Row On row 35 arrow_upward Next Row close" at bounding box center [433, 363] width 867 height 36
click at [776, 366] on span "close" at bounding box center [769, 362] width 14 height 17
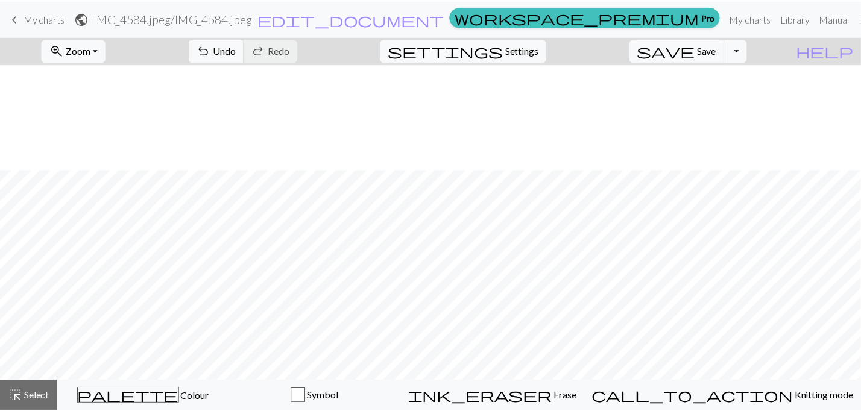
scroll to position [213, 0]
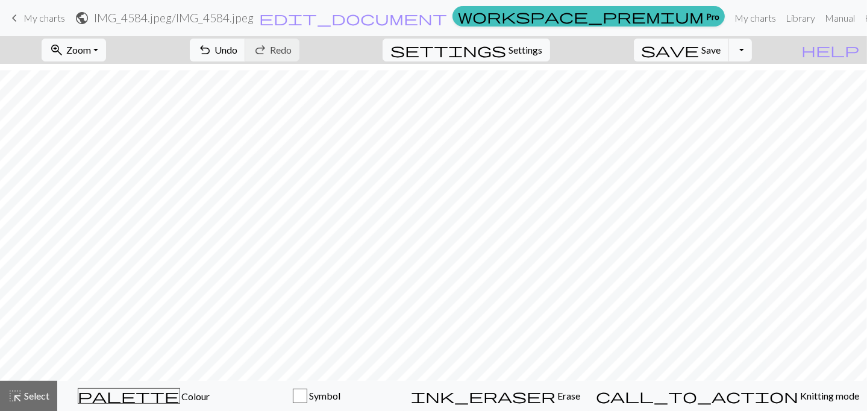
click at [22, 25] on link "keyboard_arrow_left My charts" at bounding box center [36, 18] width 58 height 20
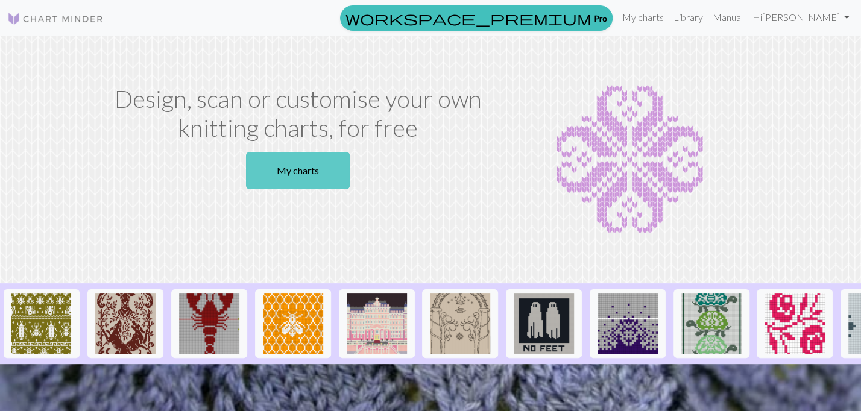
click at [347, 180] on link "My charts" at bounding box center [298, 170] width 104 height 37
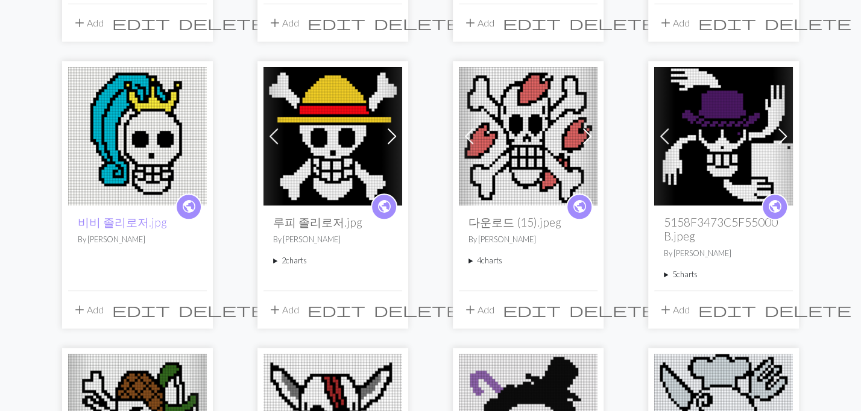
scroll to position [757, 0]
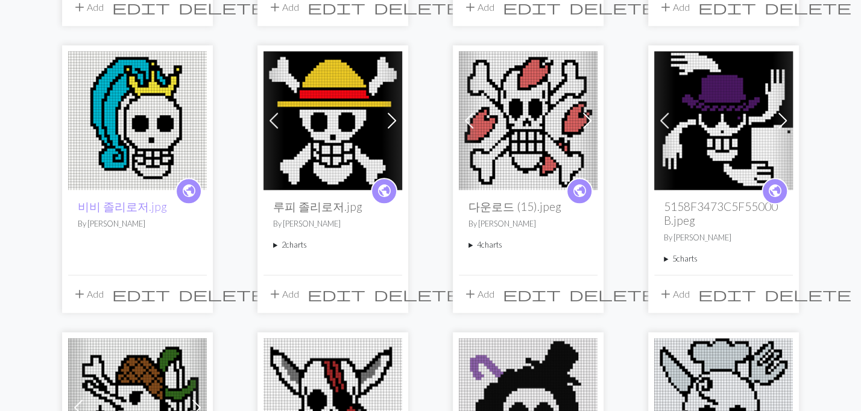
click at [328, 119] on img at bounding box center [332, 120] width 139 height 139
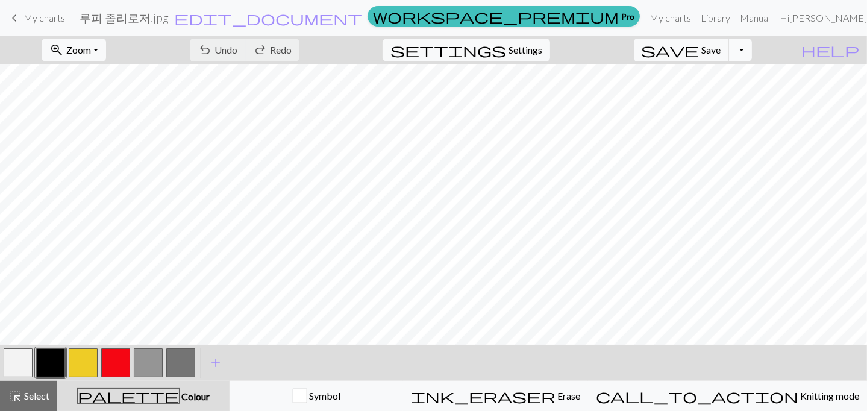
click at [752, 52] on button "Toggle Dropdown" at bounding box center [740, 50] width 23 height 23
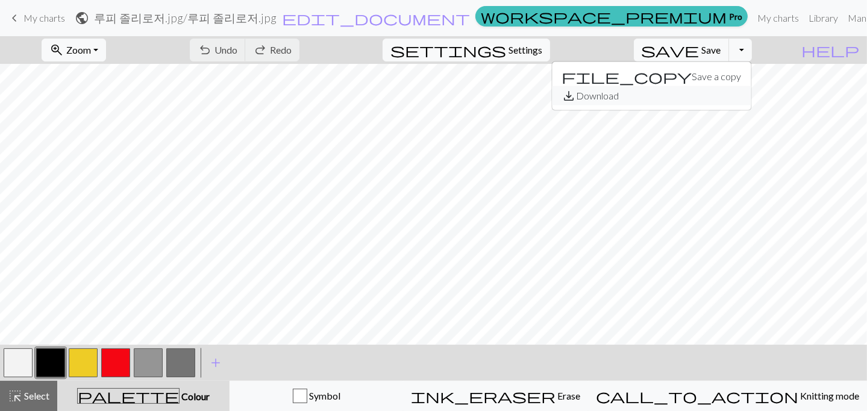
click at [737, 94] on button "save_alt Download" at bounding box center [651, 95] width 199 height 19
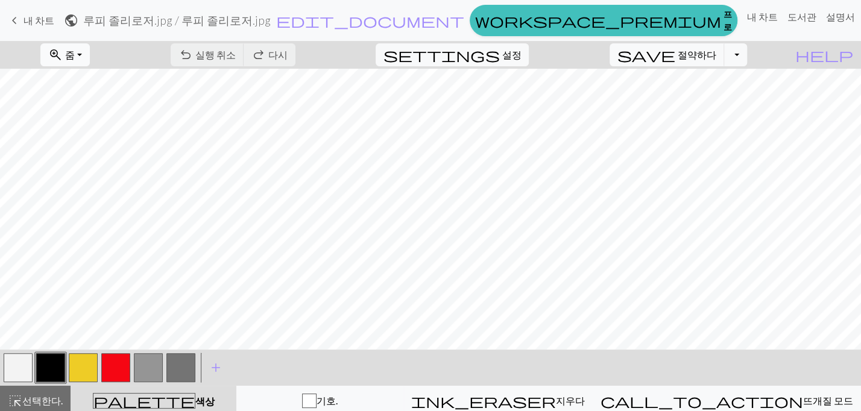
click at [90, 62] on button "zoom_in 줌 Zoom" at bounding box center [64, 54] width 49 height 23
click at [100, 85] on font "모두 맞추기" at bounding box center [75, 80] width 50 height 11
click at [439, 350] on div at bounding box center [430, 209] width 861 height 281
click at [747, 61] on button "토글 드롭다운" at bounding box center [735, 54] width 23 height 23
click at [710, 106] on font "저장_alt 다운로드" at bounding box center [647, 100] width 125 height 11
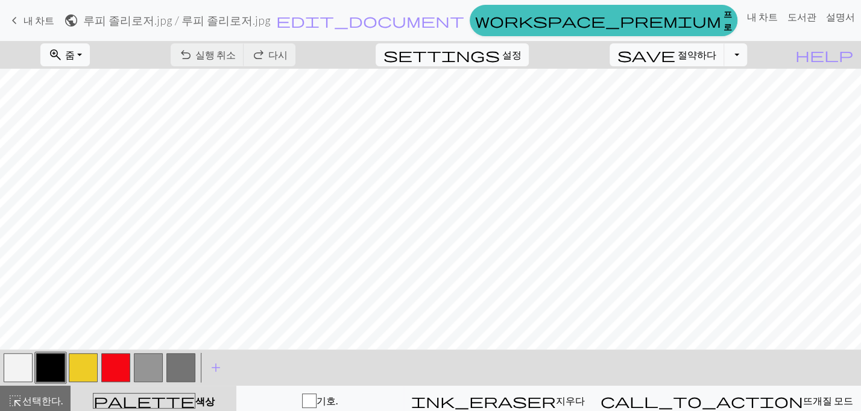
click at [14, 24] on span "keyboard_arrow_left" at bounding box center [14, 20] width 14 height 17
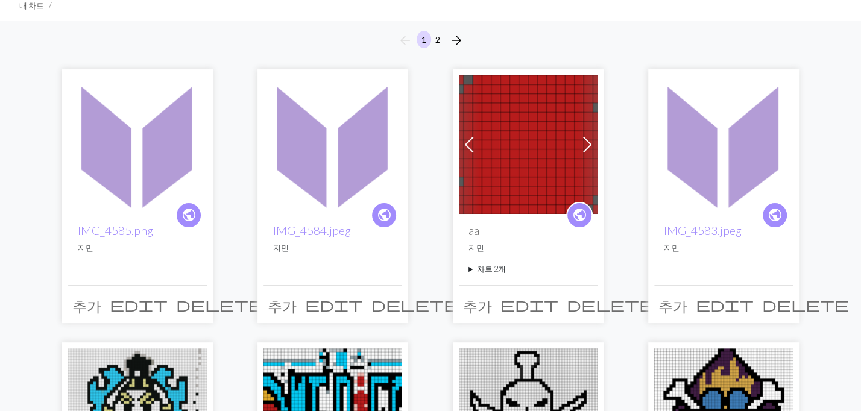
scroll to position [108, 0]
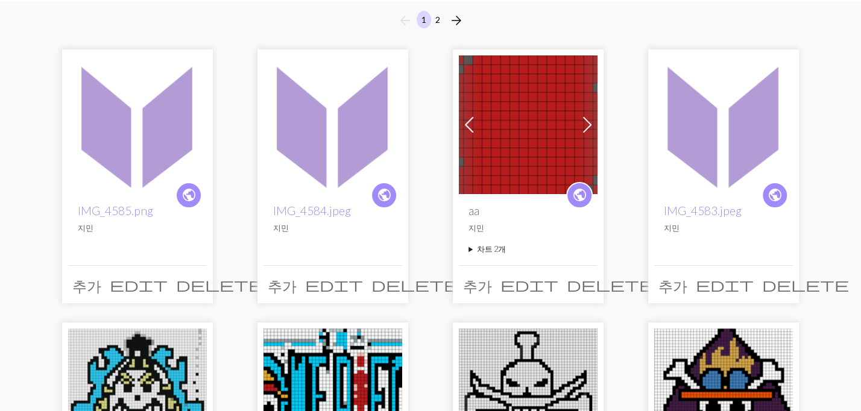
click at [743, 128] on img at bounding box center [723, 124] width 139 height 139
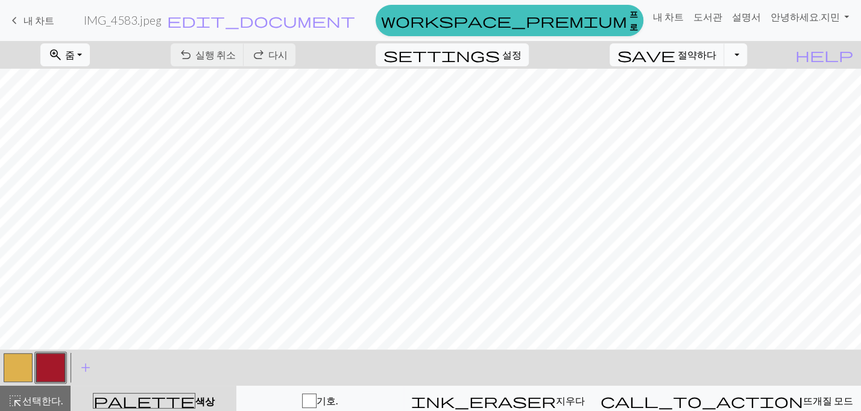
click at [747, 55] on button "토글 드롭다운" at bounding box center [735, 54] width 23 height 23
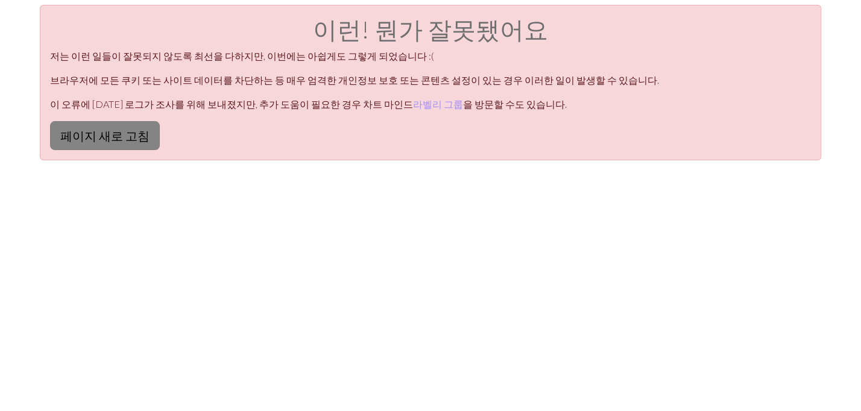
click at [96, 142] on font "페이지 새로 고침" at bounding box center [104, 135] width 89 height 14
